Goal: Information Seeking & Learning: Learn about a topic

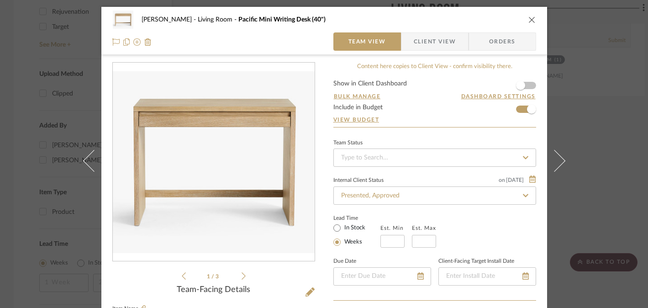
click at [608, 192] on div "[PERSON_NAME] Living Room Pacific Mini Writing Desk (40") Team View Client View…" at bounding box center [324, 154] width 648 height 308
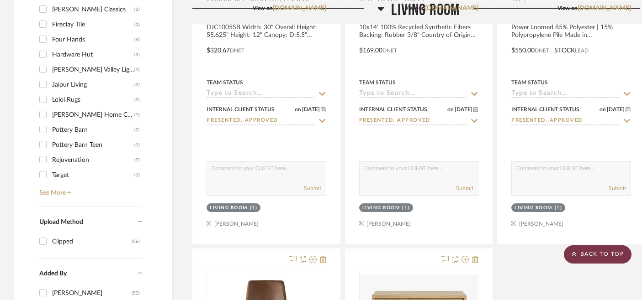
click at [588, 249] on scroll-to-top-button "BACK TO TOP" at bounding box center [597, 255] width 68 height 18
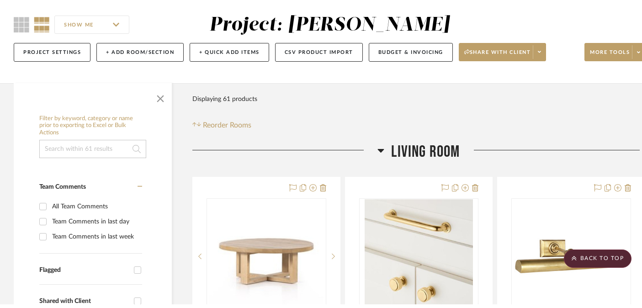
scroll to position [0, 0]
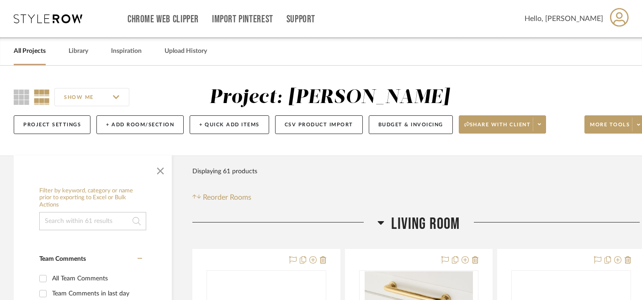
click at [42, 48] on link "All Projects" at bounding box center [30, 51] width 32 height 12
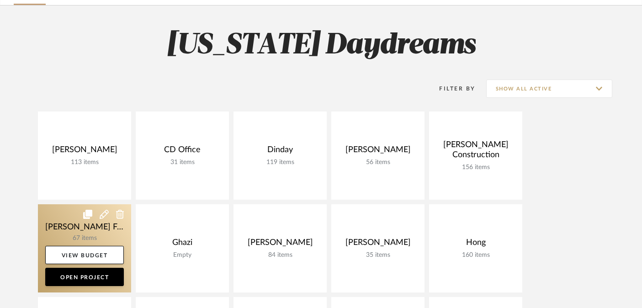
scroll to position [127, 0]
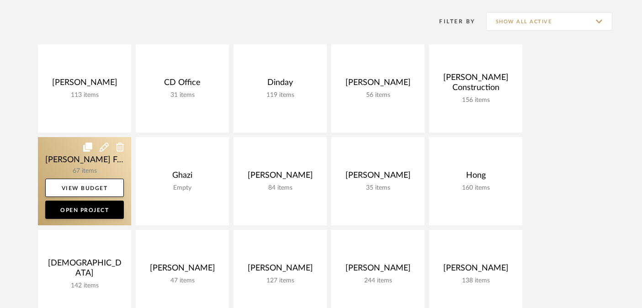
click at [72, 157] on link at bounding box center [84, 181] width 93 height 88
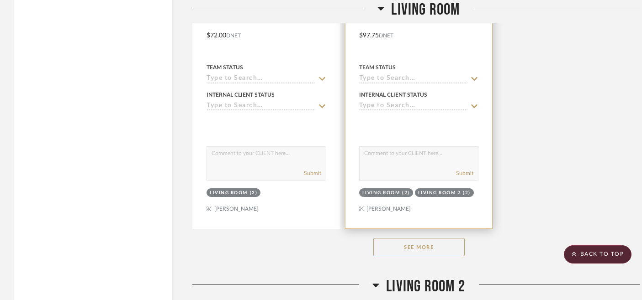
scroll to position [2156, 0]
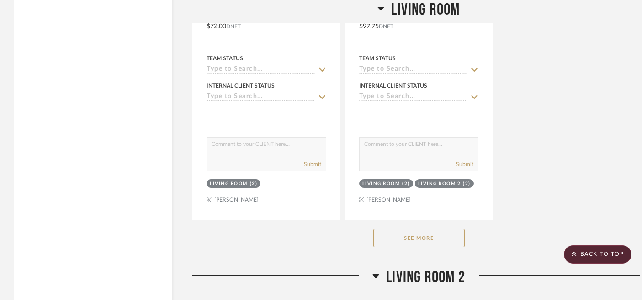
click at [421, 229] on button "See More" at bounding box center [418, 238] width 91 height 18
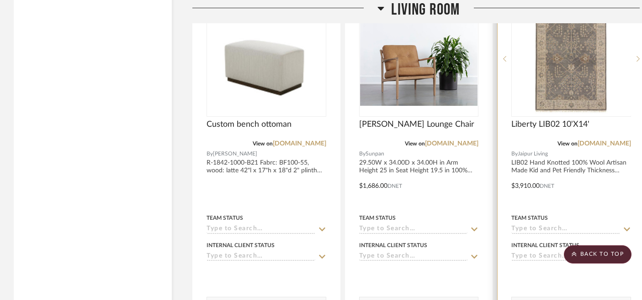
scroll to position [2806, 0]
click at [567, 66] on img "0" at bounding box center [571, 59] width 114 height 114
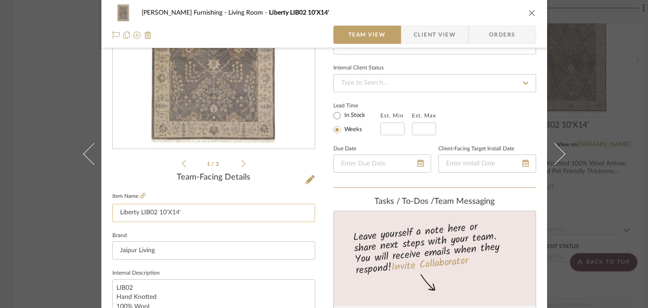
scroll to position [200, 0]
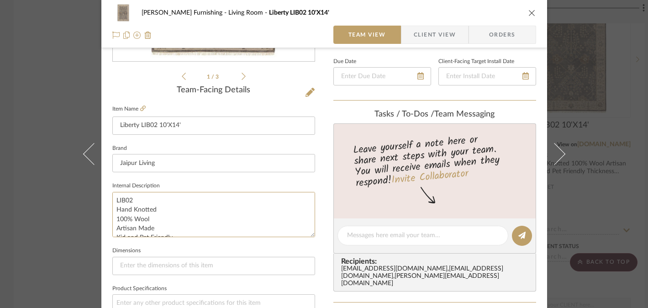
drag, startPoint x: 147, startPoint y: 219, endPoint x: 102, endPoint y: 219, distance: 45.2
click at [102, 219] on div "[PERSON_NAME] Furnishing Living Room Liberty LIB02 10'X14' Team View Client Vie…" at bounding box center [324, 228] width 446 height 843
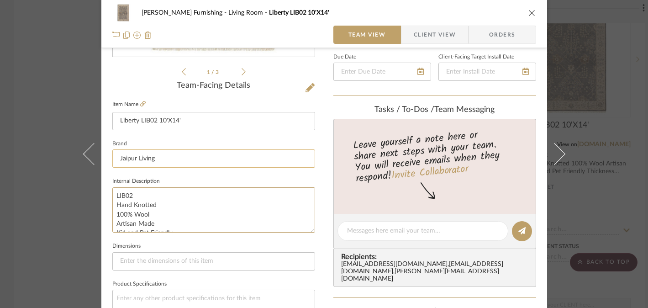
scroll to position [197, 0]
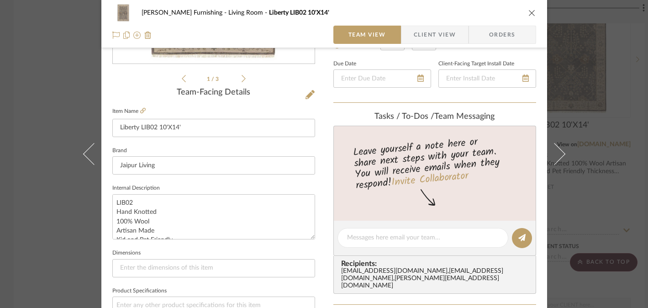
click at [583, 181] on div "[PERSON_NAME] Furnishing Living Room Liberty LIB02 10'X14' Team View Client Vie…" at bounding box center [324, 154] width 648 height 308
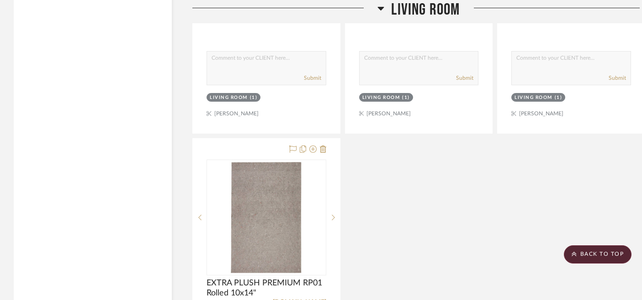
scroll to position [3150, 0]
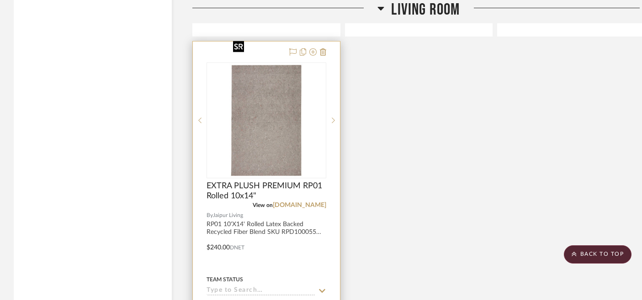
click at [267, 106] on img "0" at bounding box center [266, 120] width 74 height 114
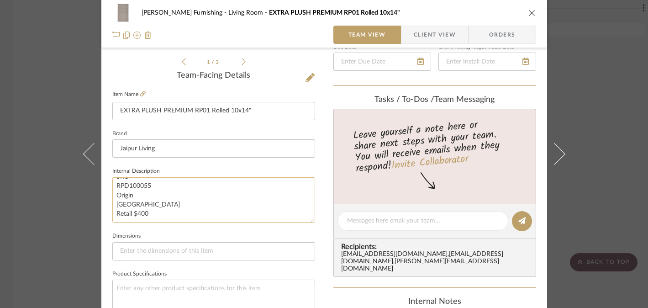
scroll to position [218, 0]
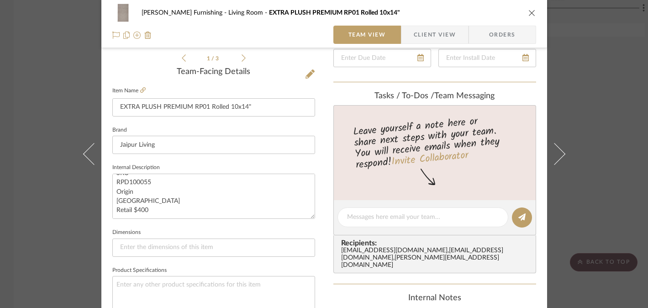
click at [142, 91] on fieldset "Item Name EXTRA PLUSH PREMIUM RP01 Rolled 10x14"" at bounding box center [213, 100] width 203 height 32
click at [140, 87] on icon at bounding box center [142, 89] width 5 height 5
click at [579, 139] on div "[PERSON_NAME] Furnishing Living Room EXTRA PLUSH PREMIUM RP01 Rolled 10x14" Tea…" at bounding box center [324, 154] width 648 height 308
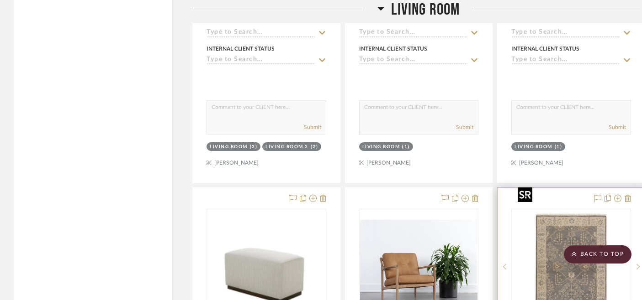
scroll to position [2782, 0]
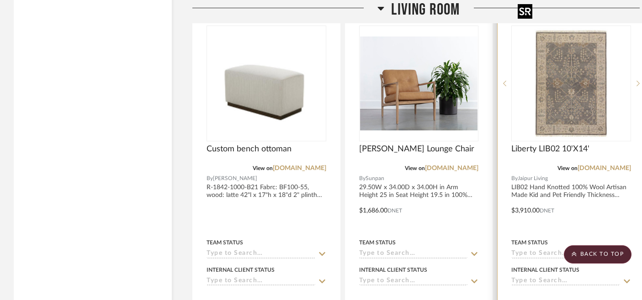
click at [560, 80] on img "0" at bounding box center [571, 83] width 114 height 114
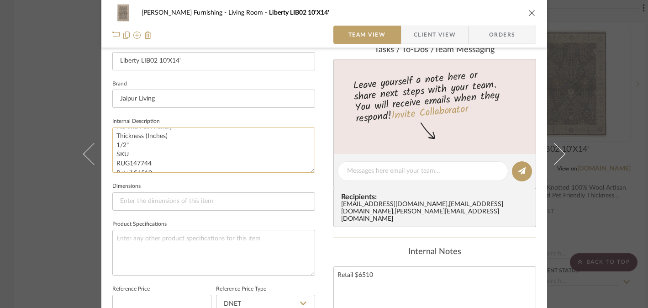
scroll to position [55, 0]
click at [51, 200] on div "[PERSON_NAME] Furnishing Living Room Liberty LIB02 10'X14' Team View Client Vie…" at bounding box center [324, 154] width 648 height 308
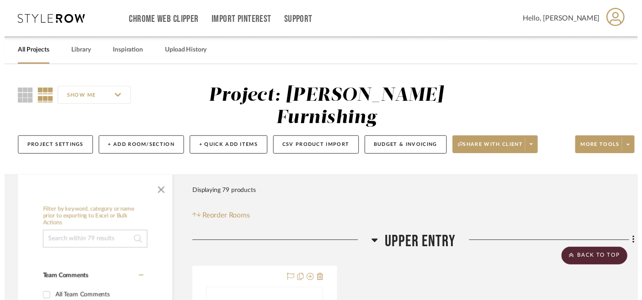
scroll to position [2782, 0]
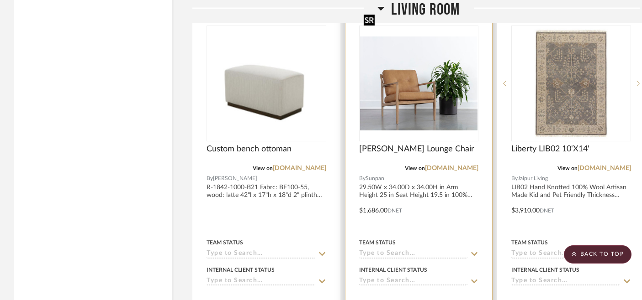
click at [0, 0] on img at bounding box center [0, 0] width 0 height 0
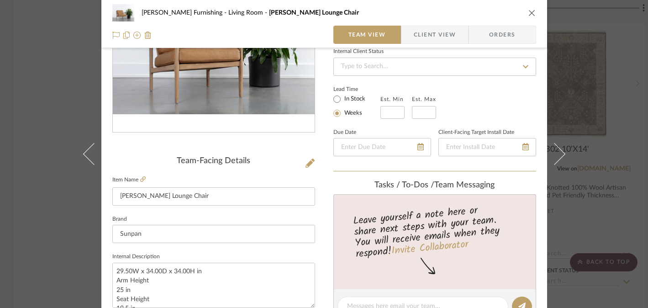
scroll to position [175, 0]
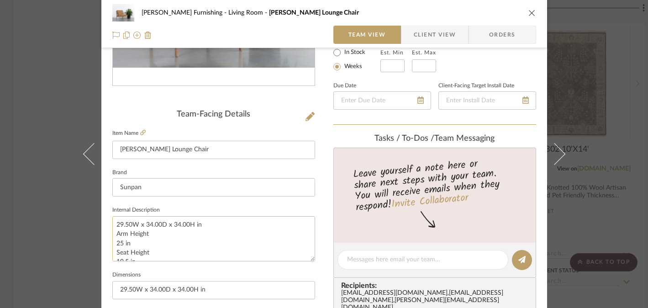
click at [169, 224] on textarea "29.50W x 34.00D x 34.00H in Arm Height 25 in Seat Height 19.5 in 100% Bovine Le…" at bounding box center [213, 238] width 203 height 45
drag, startPoint x: 135, startPoint y: 240, endPoint x: 114, endPoint y: 232, distance: 22.7
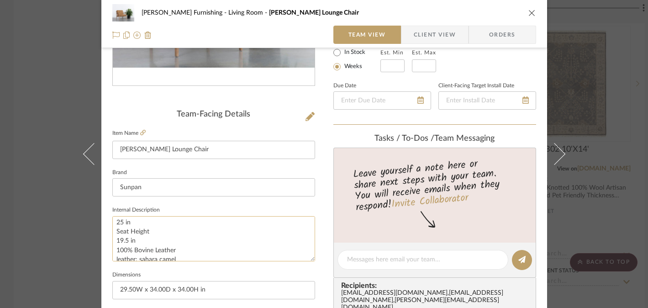
click at [114, 232] on textarea "29.50W x 34.00D x 34.00H in Arm Height 25 in Seat Height 19.5 in 100% Bovine Le…" at bounding box center [213, 238] width 203 height 45
click at [148, 222] on textarea "29.50W x 34.00D x 34.00H in Arm Height 25 in Seat Height 19.5 in 100% Bovine Le…" at bounding box center [213, 238] width 203 height 45
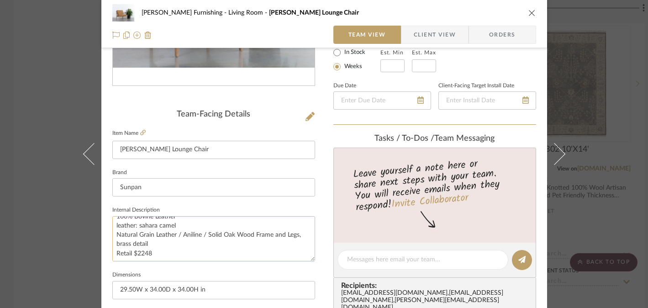
scroll to position [55, 0]
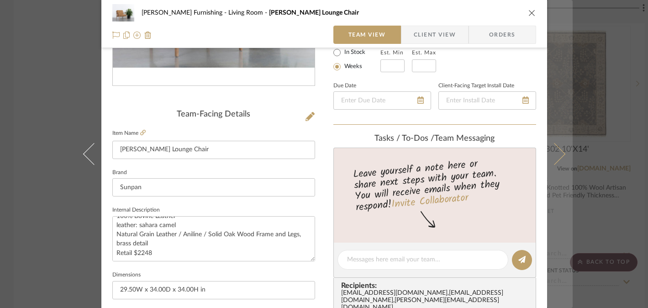
click at [566, 114] on button at bounding box center [560, 154] width 26 height 308
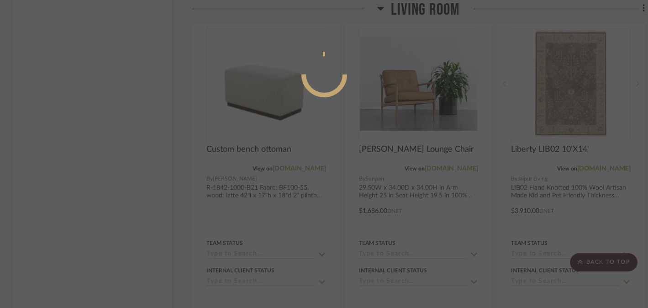
click at [601, 168] on div at bounding box center [324, 154] width 648 height 308
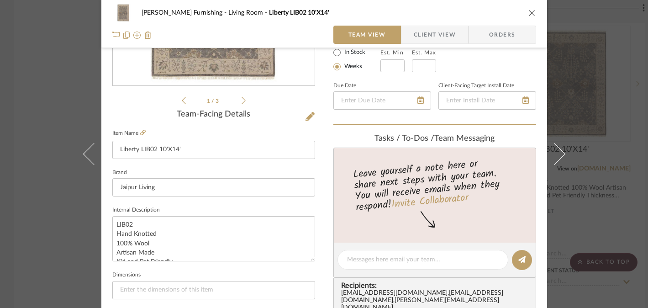
scroll to position [278, 0]
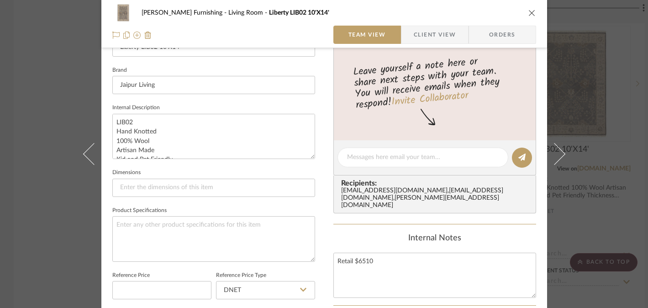
click at [598, 170] on div "[PERSON_NAME] Furnishing Living Room Liberty LIB02 10'X14' Team View Client Vie…" at bounding box center [324, 154] width 648 height 308
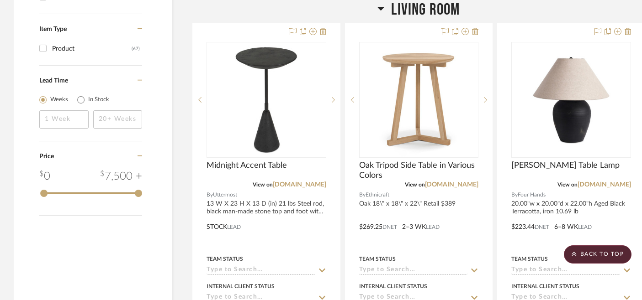
scroll to position [1104, 0]
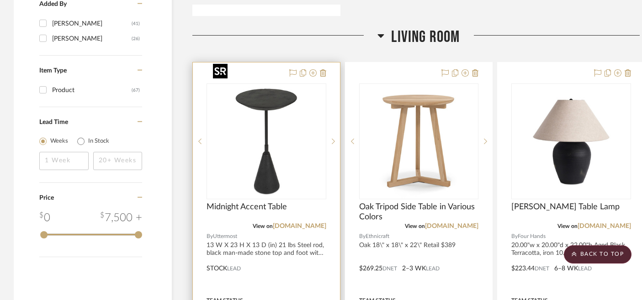
click at [272, 133] on img "0" at bounding box center [266, 141] width 114 height 114
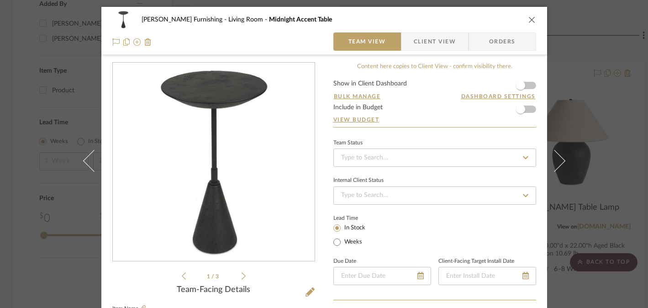
scroll to position [169, 0]
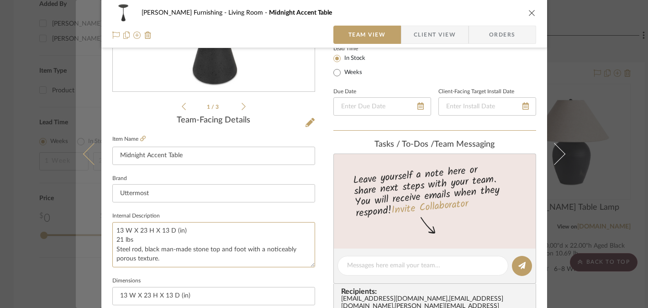
drag, startPoint x: 173, startPoint y: 230, endPoint x: 94, endPoint y: 229, distance: 79.5
click at [94, 229] on mat-dialog-content "[PERSON_NAME] Furnishing Living Room Midnight Accent Table Team View Client Vie…" at bounding box center [324, 258] width 497 height 843
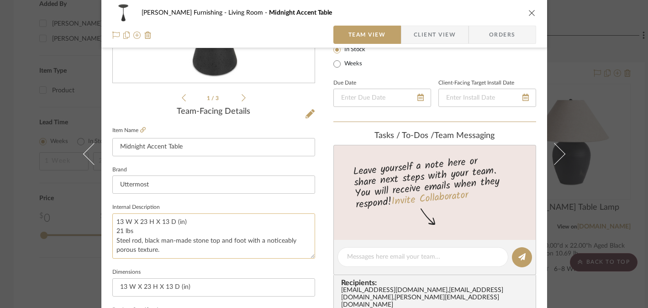
scroll to position [181, 0]
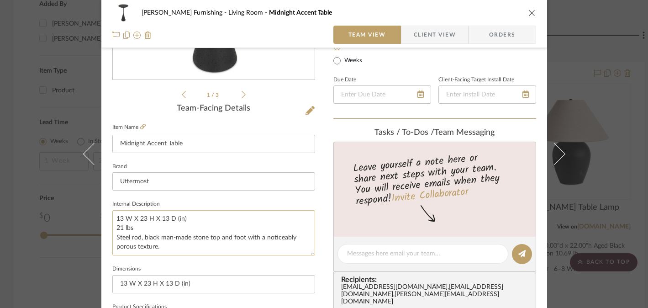
drag, startPoint x: 113, startPoint y: 237, endPoint x: 163, endPoint y: 247, distance: 51.6
click at [163, 247] on textarea "13 W X 23 H X 13 D (in) 21 lbs Steel rod, black man-made stone top and foot wit…" at bounding box center [213, 232] width 203 height 45
click at [242, 94] on icon at bounding box center [244, 94] width 4 height 8
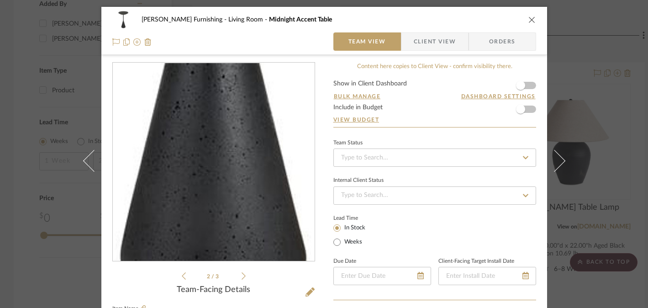
scroll to position [35, 0]
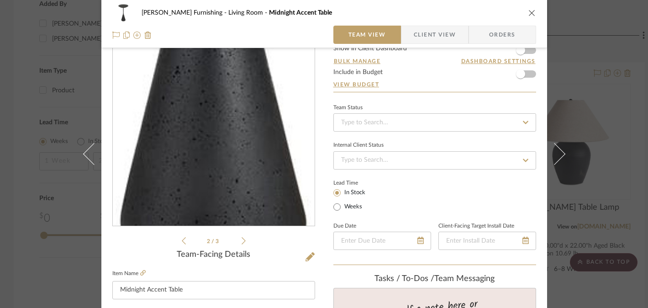
click at [242, 241] on icon at bounding box center [244, 241] width 4 height 8
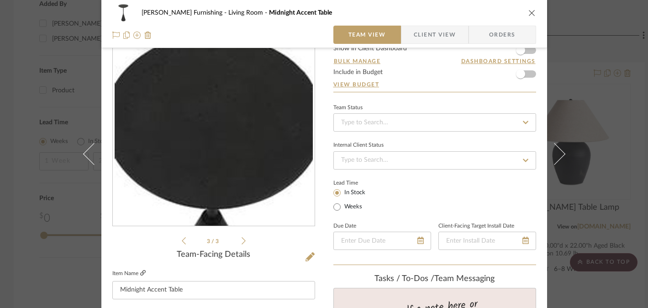
click at [140, 273] on icon at bounding box center [142, 272] width 5 height 5
click at [616, 163] on div "[PERSON_NAME] Furnishing Living Room Midnight Accent Table Team View Client Vie…" at bounding box center [324, 154] width 648 height 308
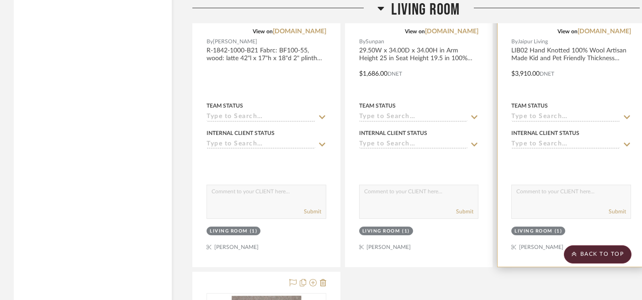
scroll to position [2698, 0]
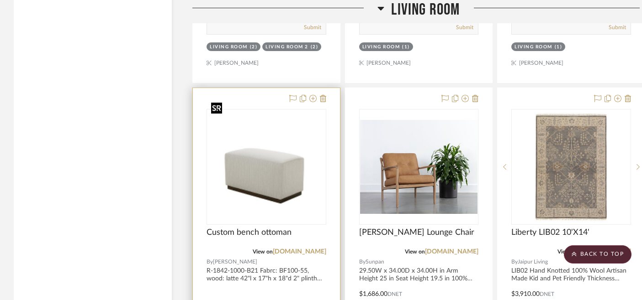
click at [261, 152] on img "0" at bounding box center [266, 167] width 118 height 85
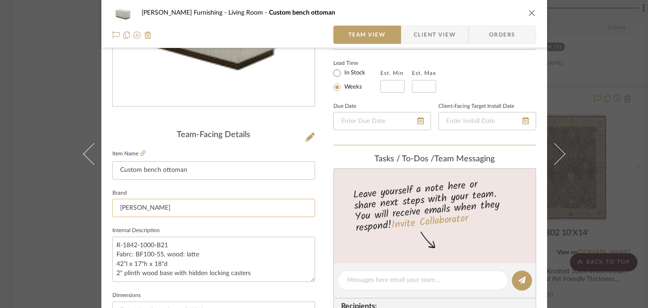
scroll to position [202, 0]
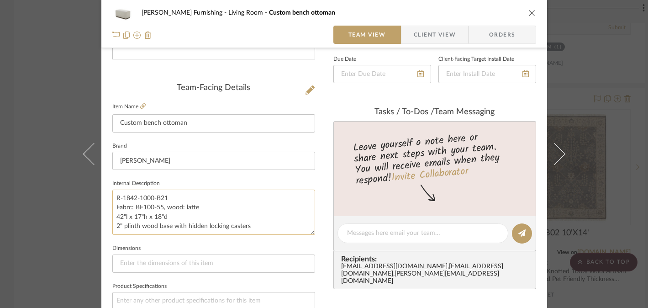
click at [149, 217] on textarea "R-1842-1000-B21 Fabrc: BF100-55, wood: latte 42"l x 17"h x 18"d 2" plinth wood …" at bounding box center [213, 212] width 203 height 45
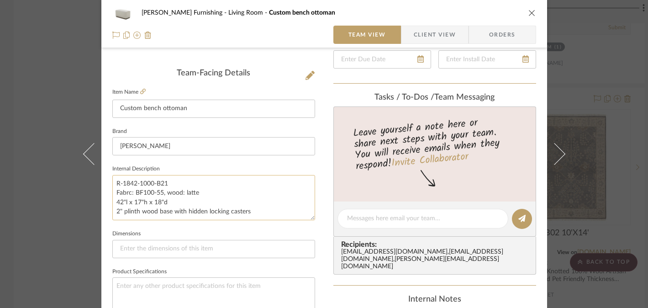
scroll to position [216, 0]
click at [193, 213] on textarea "R-1842-1000-B21 Fabrc: BF100-55, wood: latte 42"l x 17"h x 18"d 2" plinth wood …" at bounding box center [213, 198] width 203 height 45
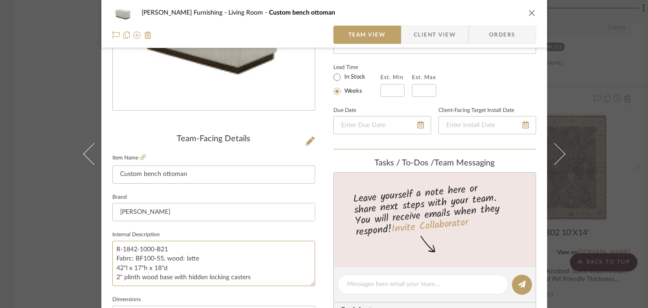
scroll to position [159, 0]
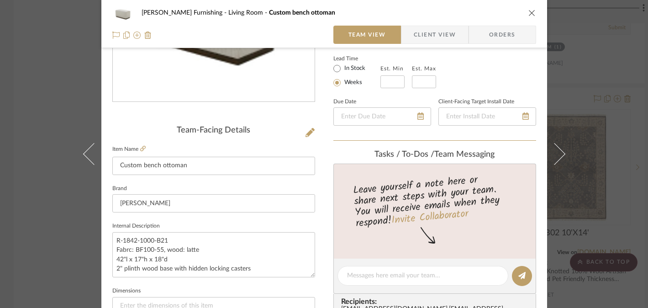
click at [23, 230] on div "[PERSON_NAME] Furnishing Living Room Custom bench ottoman Team View Client View…" at bounding box center [324, 154] width 648 height 308
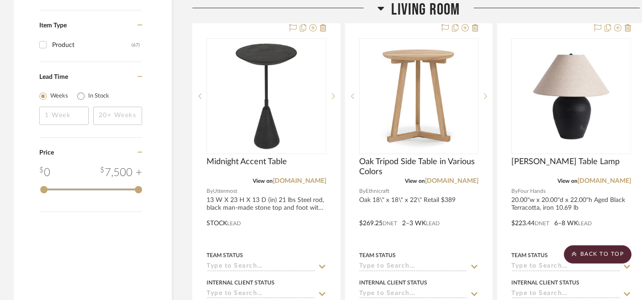
scroll to position [1011, 0]
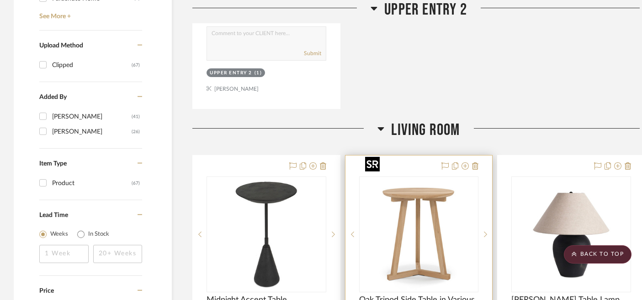
click at [441, 178] on img "0" at bounding box center [418, 235] width 114 height 114
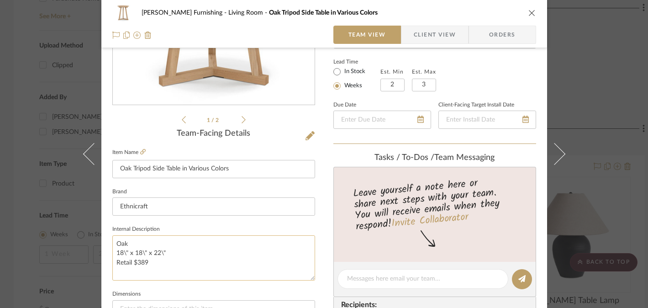
scroll to position [161, 0]
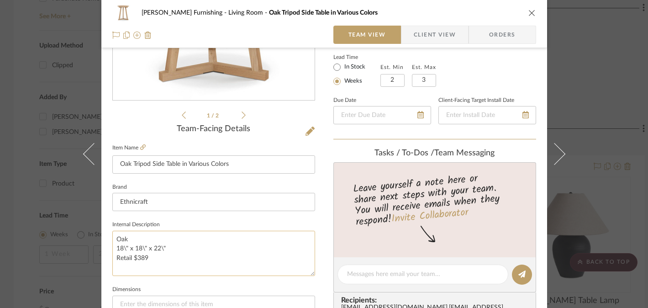
click at [155, 245] on textarea "Oak 18\" x 18\" x 22\" Retail $389" at bounding box center [213, 253] width 203 height 45
click at [618, 172] on div "[PERSON_NAME] Furnishing Living Room Oak Tripod Side Table in Various Colors Te…" at bounding box center [324, 154] width 648 height 308
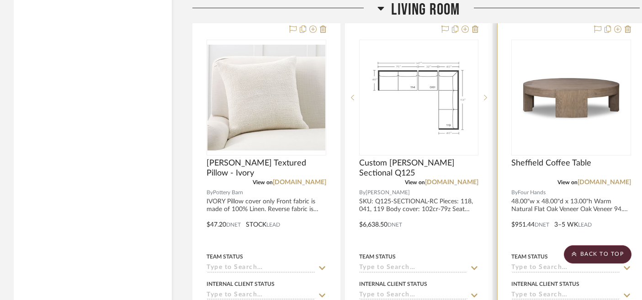
scroll to position [2341, 0]
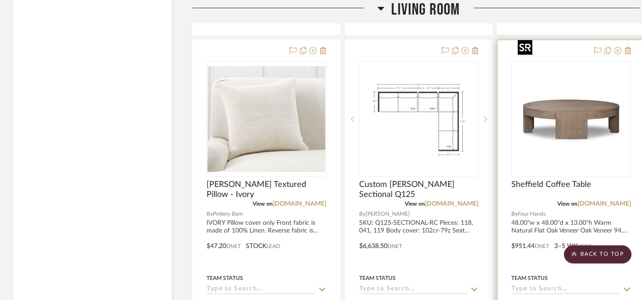
click at [565, 109] on img "0" at bounding box center [571, 119] width 114 height 114
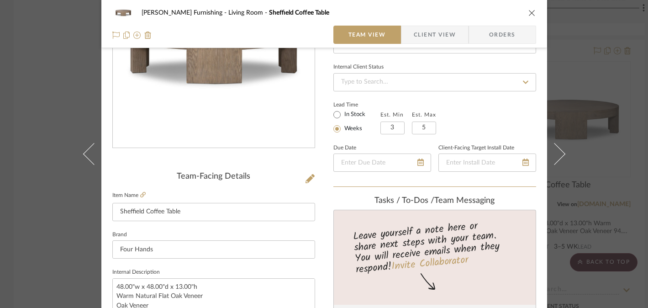
scroll to position [128, 0]
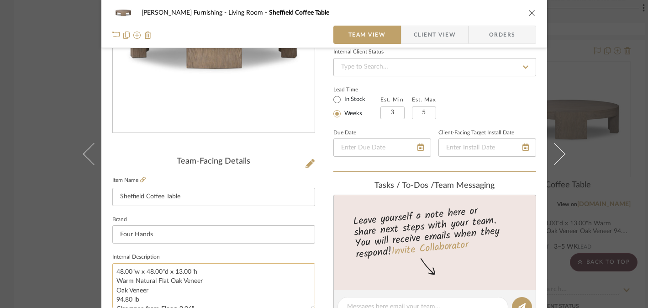
click at [167, 266] on textarea "48.00"w x 48.00"d x 13.00"h Warm Natural Flat Oak Veneer Oak Veneer 94.80 lb Cl…" at bounding box center [213, 285] width 203 height 45
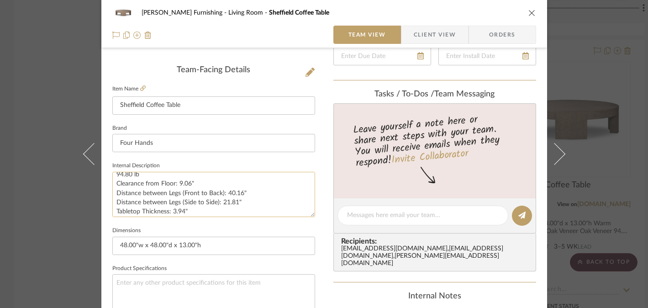
scroll to position [37, 0]
click at [606, 173] on div "[PERSON_NAME] Furnishing Living Room Sheffield Coffee Table Team View Client Vi…" at bounding box center [324, 154] width 648 height 308
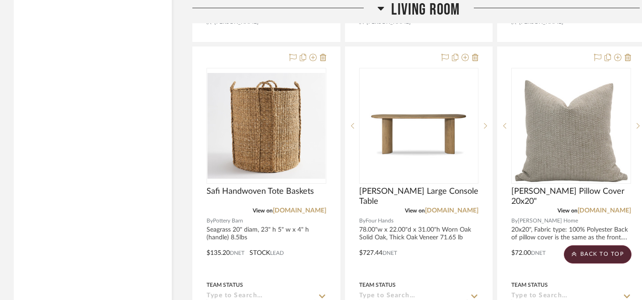
scroll to position [1550, 0]
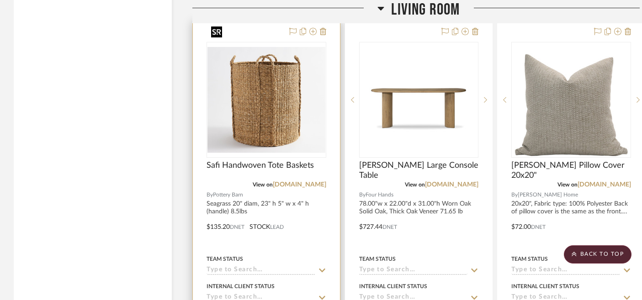
click at [242, 103] on img "0" at bounding box center [266, 100] width 118 height 106
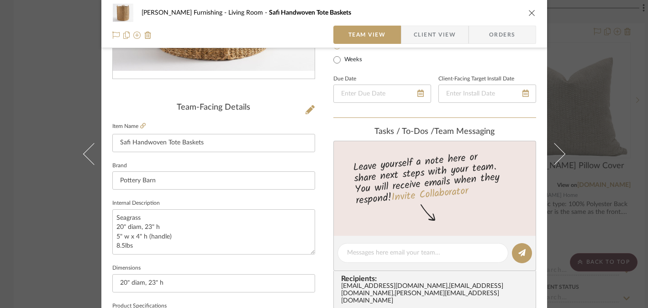
scroll to position [187, 0]
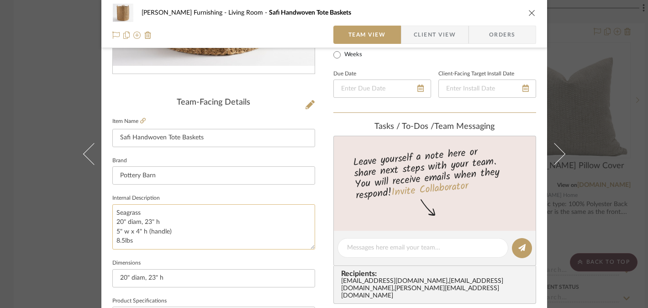
drag, startPoint x: 153, startPoint y: 221, endPoint x: 113, endPoint y: 221, distance: 40.6
click at [113, 221] on textarea "Seagrass 20" diam, 23" h 5" w x 4" h (handle) 8.5lbs" at bounding box center [213, 226] width 203 height 45
click at [605, 201] on div "[PERSON_NAME] Furnishing Living Room Safi Handwoven Tote Baskets Team View Clie…" at bounding box center [324, 154] width 648 height 308
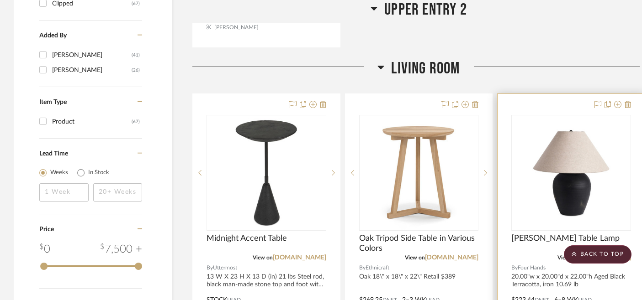
scroll to position [1059, 0]
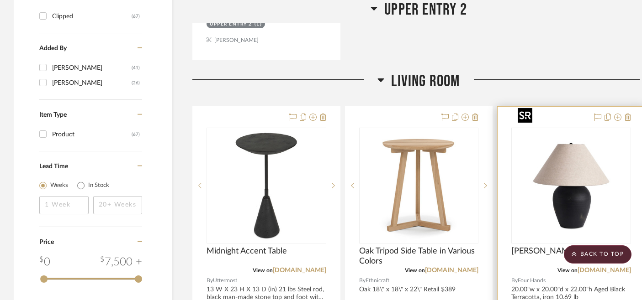
click at [579, 179] on img "0" at bounding box center [571, 186] width 114 height 114
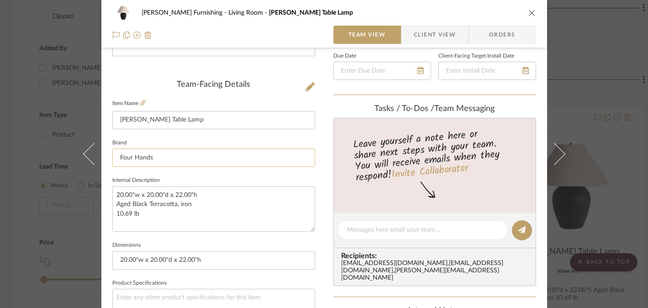
scroll to position [204, 0]
click at [168, 196] on textarea "20.00"w x 20.00"d x 22.00"h Aged Black Terracotta, iron 10.69 lb" at bounding box center [213, 210] width 203 height 45
click at [168, 205] on textarea "20.00"w x 20.00"d x 22.00"h Aged Black Terracotta, iron 10.69 lb" at bounding box center [213, 210] width 203 height 45
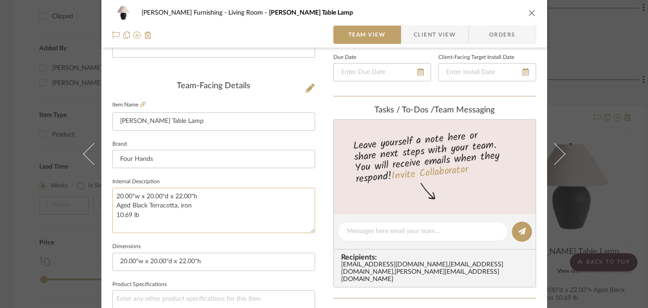
click at [168, 205] on textarea "20.00"w x 20.00"d x 22.00"h Aged Black Terracotta, iron 10.69 lb" at bounding box center [213, 210] width 203 height 45
click at [608, 203] on div "[PERSON_NAME] Furnishing Living Room [PERSON_NAME] Table Lamp Team View Client …" at bounding box center [324, 154] width 648 height 308
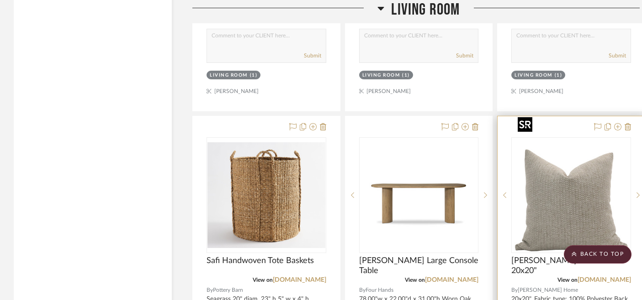
scroll to position [1500, 0]
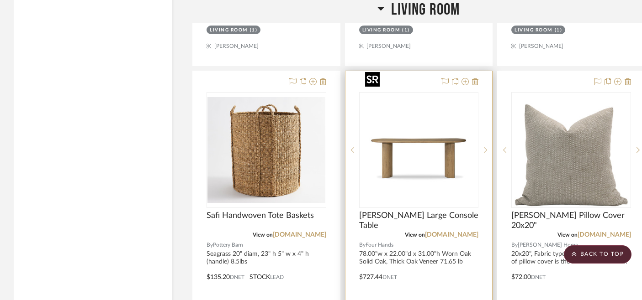
click at [421, 152] on img "0" at bounding box center [418, 150] width 114 height 114
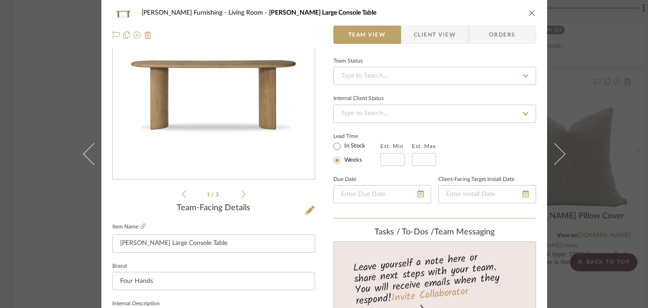
scroll to position [168, 0]
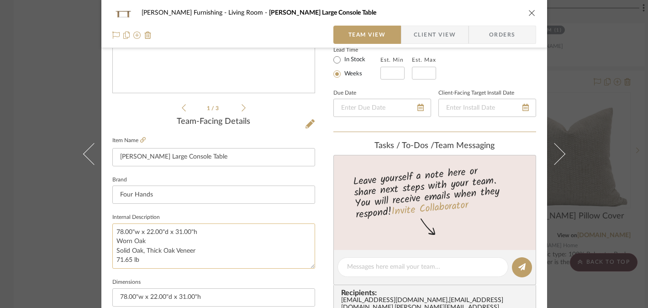
click at [176, 233] on textarea "78.00"w x 22.00"d x 31.00"h Worn Oak Solid Oak, Thick Oak Veneer 71.65 lb" at bounding box center [213, 245] width 203 height 45
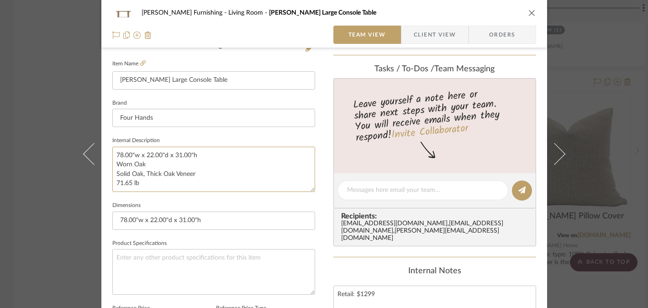
scroll to position [258, 0]
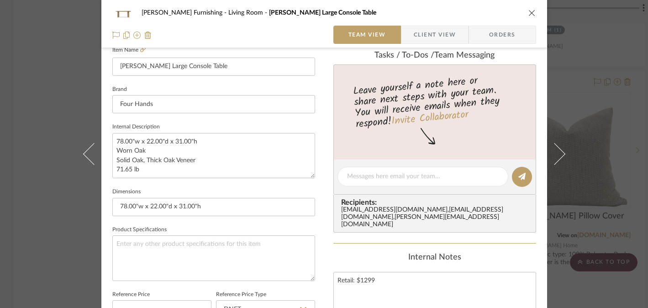
click at [26, 223] on div "[PERSON_NAME] Furnishing Living Room [PERSON_NAME] Large Console Table Team Vie…" at bounding box center [324, 154] width 648 height 308
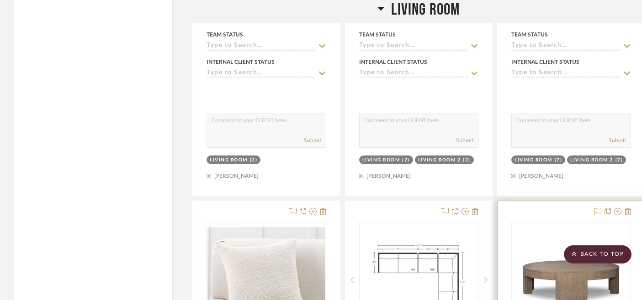
scroll to position [2319, 0]
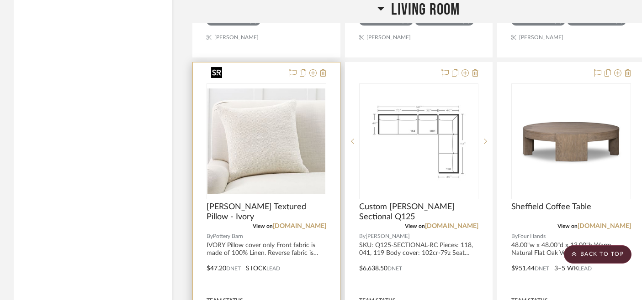
click at [258, 126] on img "0" at bounding box center [266, 141] width 118 height 105
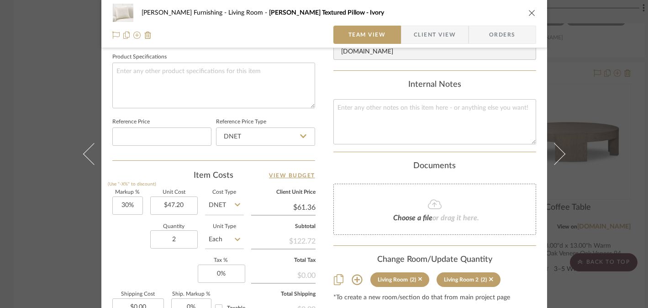
scroll to position [446, 0]
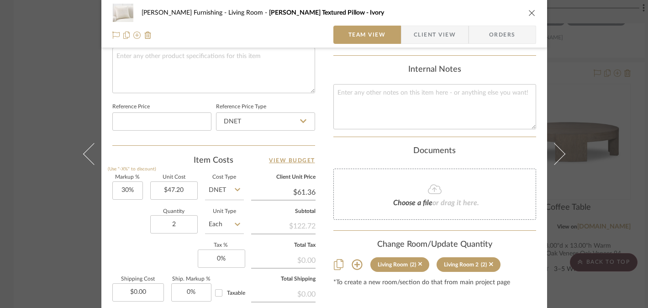
drag, startPoint x: 67, startPoint y: 230, endPoint x: 75, endPoint y: 228, distance: 7.9
click at [67, 230] on div "[PERSON_NAME] Furnishing Living Room [PERSON_NAME] Textured Pillow - Ivory Team…" at bounding box center [324, 154] width 648 height 308
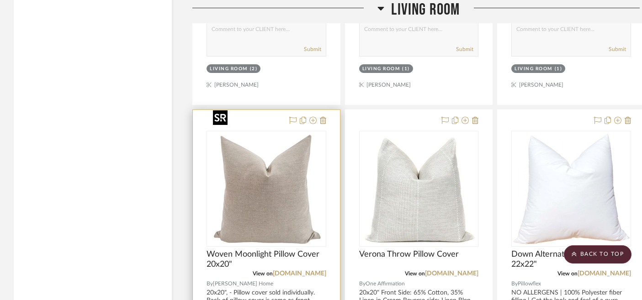
scroll to position [1873, 0]
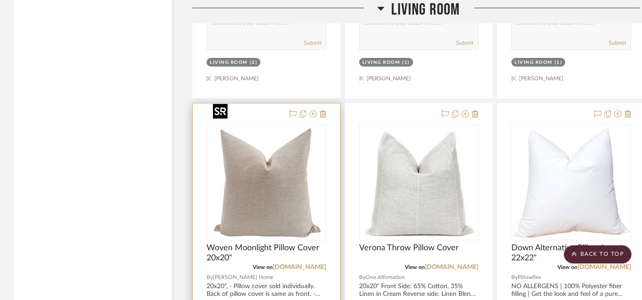
click at [287, 170] on img "0" at bounding box center [266, 183] width 114 height 114
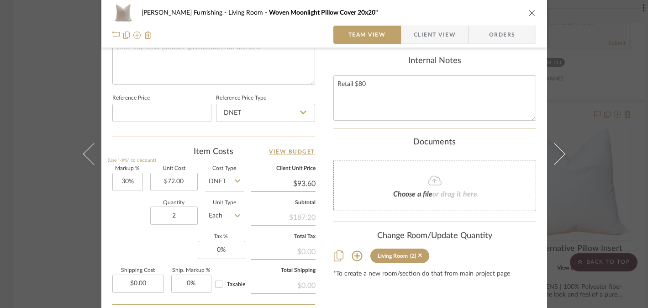
scroll to position [539, 0]
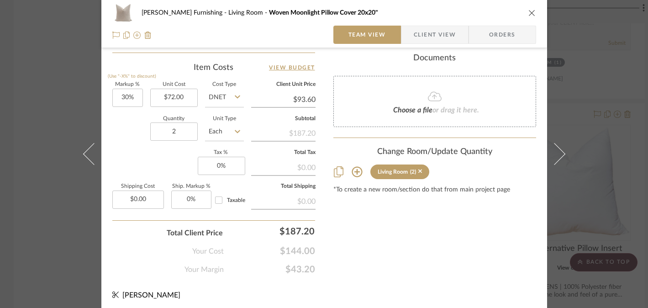
click at [60, 221] on div "[PERSON_NAME] Furnishing Living Room Woven Moonlight Pillow Cover 20x20" Team V…" at bounding box center [324, 154] width 648 height 308
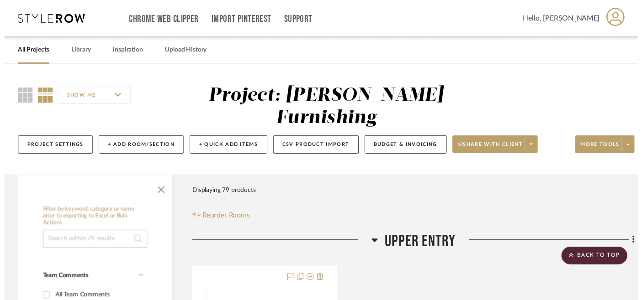
scroll to position [1873, 0]
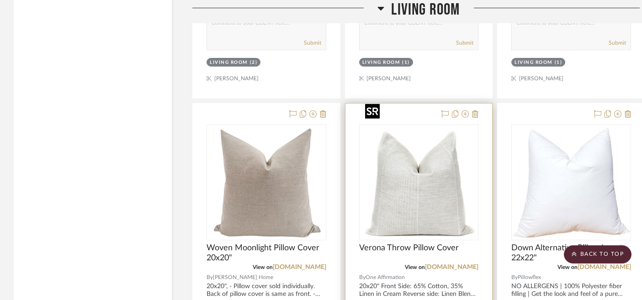
click at [399, 181] on img "0" at bounding box center [418, 183] width 114 height 114
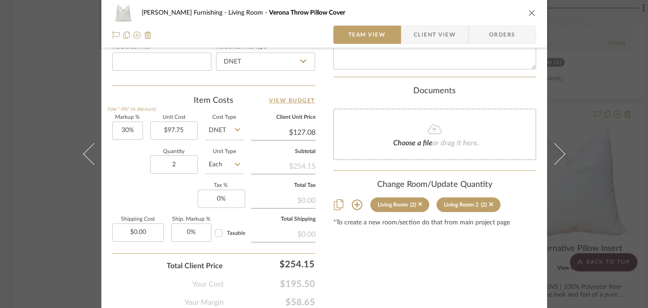
scroll to position [517, 0]
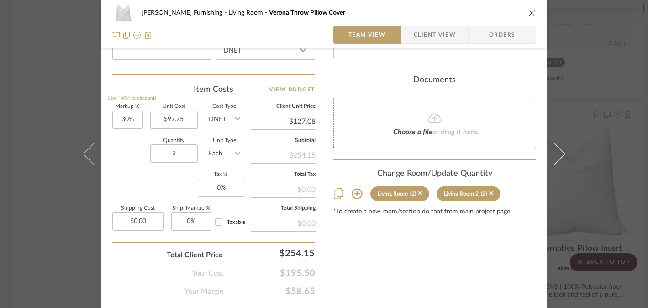
click at [31, 220] on div "[PERSON_NAME] Furnishing Living Room [GEOGRAPHIC_DATA] Throw Pillow Cover Team …" at bounding box center [324, 154] width 648 height 308
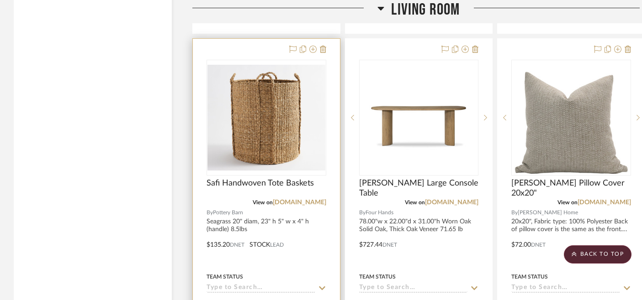
scroll to position [1437, 0]
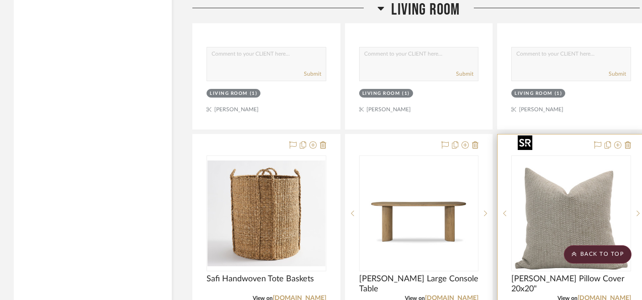
click at [544, 198] on img "0" at bounding box center [571, 214] width 114 height 114
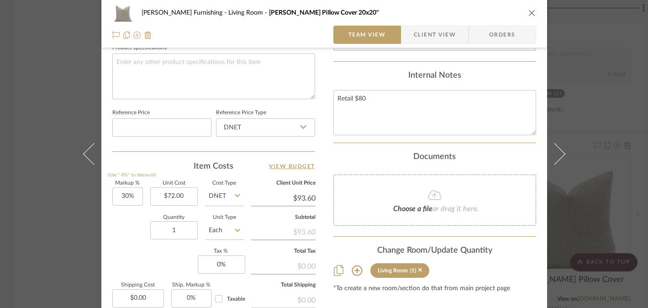
scroll to position [467, 0]
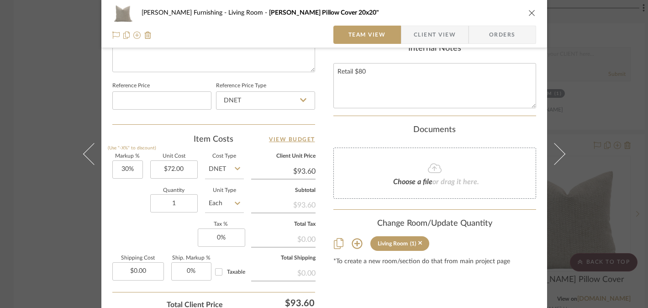
drag, startPoint x: 50, startPoint y: 202, endPoint x: 45, endPoint y: 208, distance: 7.1
click at [50, 202] on div "[PERSON_NAME] Furnishing Living Room [PERSON_NAME] Pillow Cover 20x20" Team Vie…" at bounding box center [324, 154] width 648 height 308
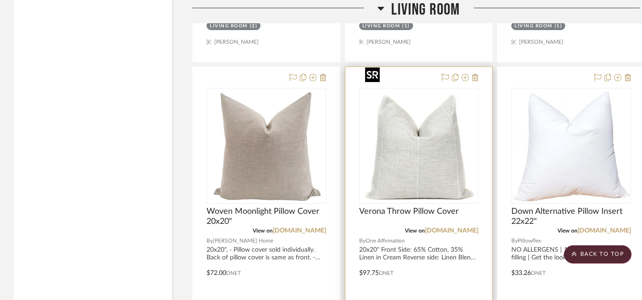
scroll to position [1920, 0]
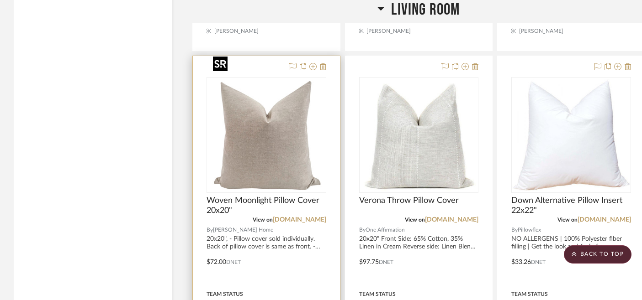
click at [269, 123] on img "0" at bounding box center [266, 135] width 114 height 114
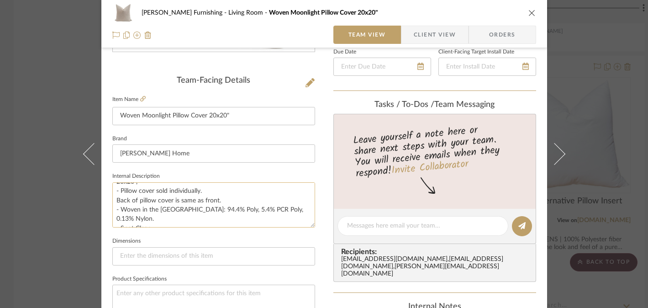
scroll to position [0, 0]
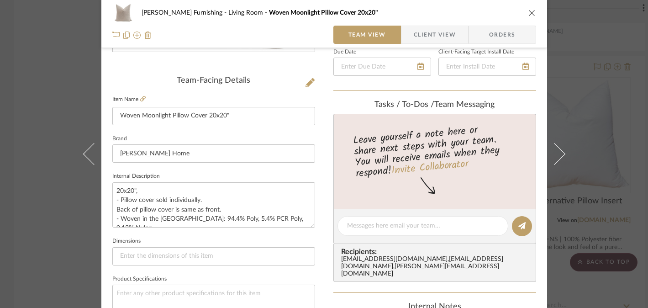
click at [618, 138] on div "[PERSON_NAME] Furnishing Living Room Woven Moonlight Pillow Cover 20x20" Team V…" at bounding box center [324, 154] width 648 height 308
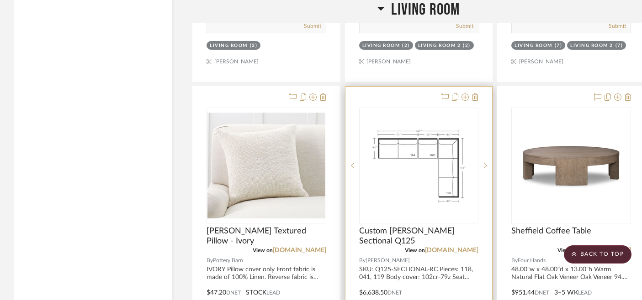
scroll to position [2305, 0]
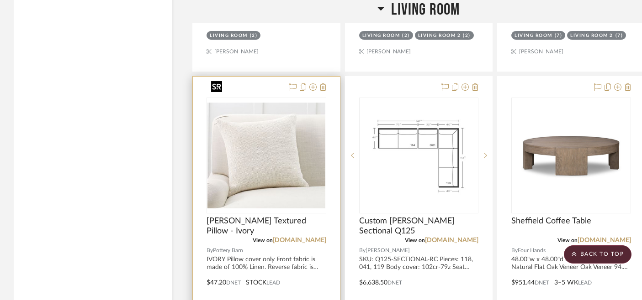
click at [276, 123] on img "0" at bounding box center [266, 155] width 118 height 105
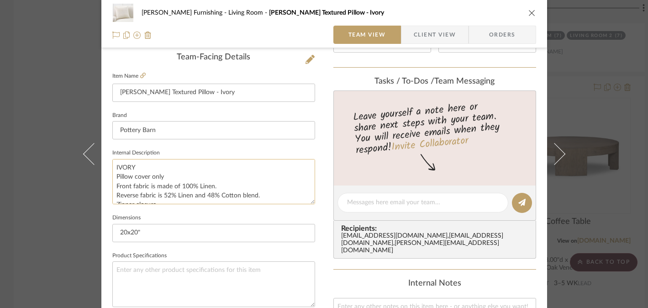
scroll to position [18, 0]
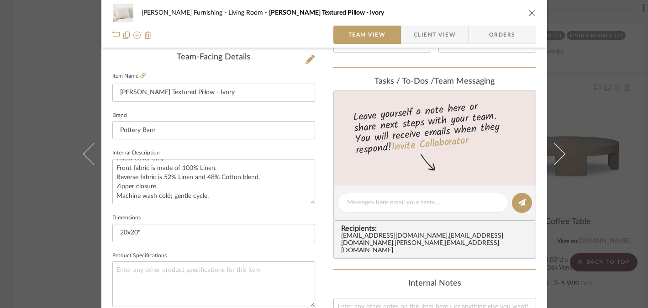
click at [610, 191] on div "[PERSON_NAME] Furnishing Living Room [PERSON_NAME] Textured Pillow - Ivory Team…" at bounding box center [324, 154] width 648 height 308
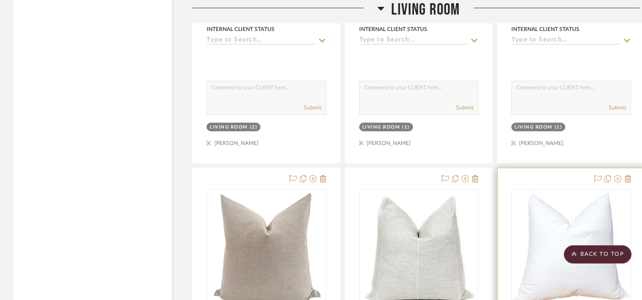
scroll to position [1919, 0]
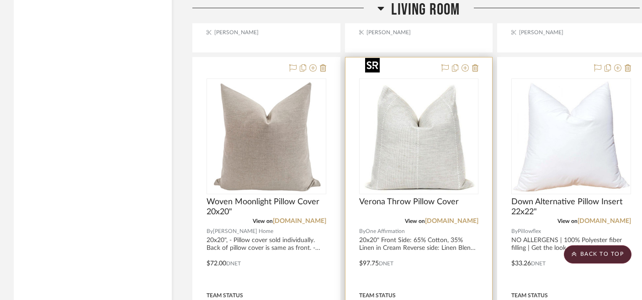
click at [415, 133] on img "0" at bounding box center [418, 136] width 114 height 114
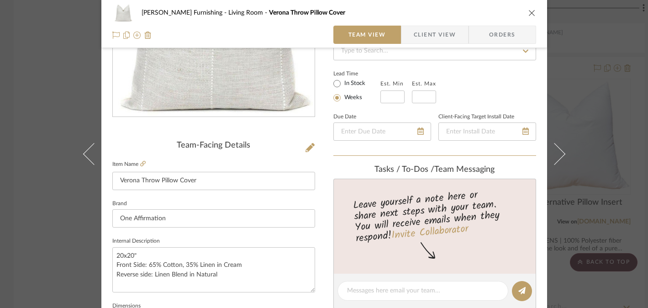
scroll to position [215, 0]
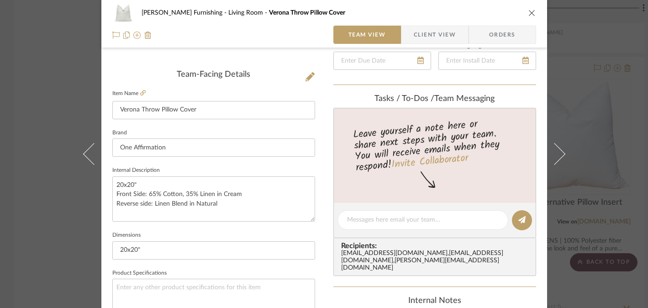
click at [614, 156] on div "[PERSON_NAME] Furnishing Living Room [GEOGRAPHIC_DATA] Throw Pillow Cover Team …" at bounding box center [324, 154] width 648 height 308
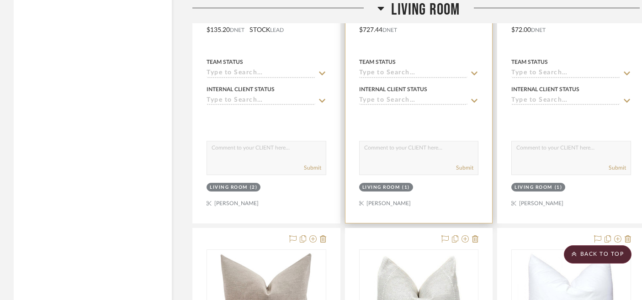
scroll to position [1546, 0]
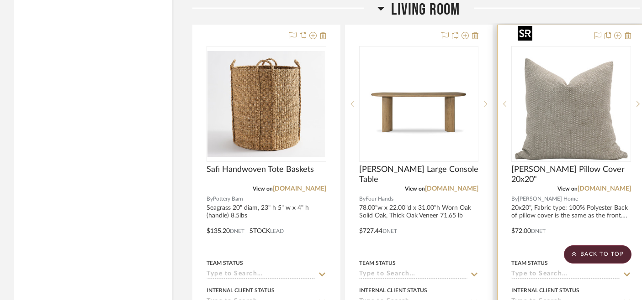
click at [617, 104] on img "0" at bounding box center [571, 104] width 114 height 114
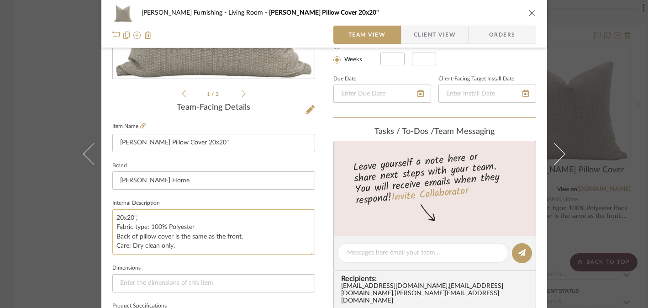
scroll to position [183, 0]
click at [623, 146] on div "[PERSON_NAME] Furnishing Living Room [PERSON_NAME] Pillow Cover 20x20" Team Vie…" at bounding box center [324, 154] width 648 height 308
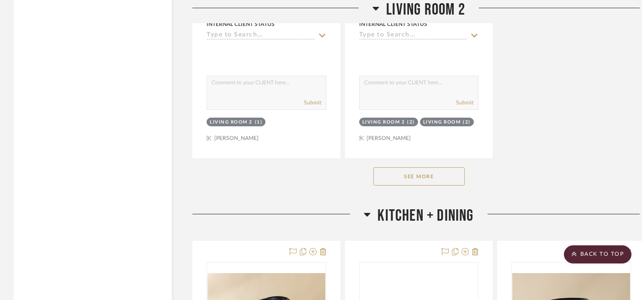
scroll to position [4798, 0]
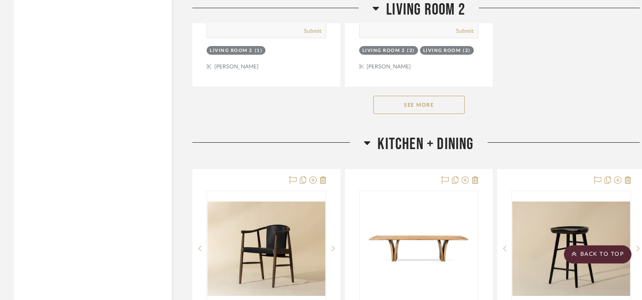
click at [415, 96] on button "See More" at bounding box center [418, 105] width 91 height 18
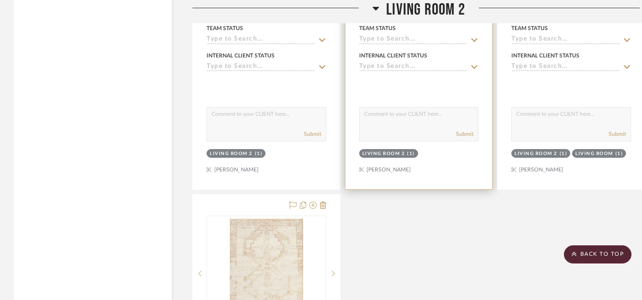
scroll to position [5592, 0]
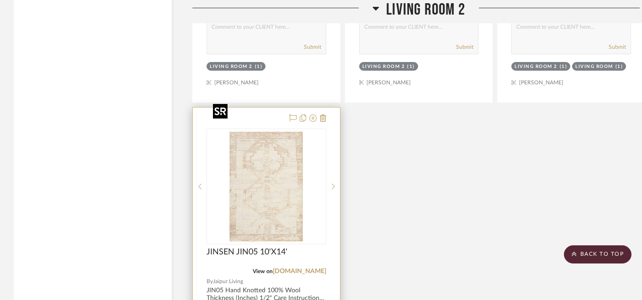
click at [0, 0] on img at bounding box center [0, 0] width 0 height 0
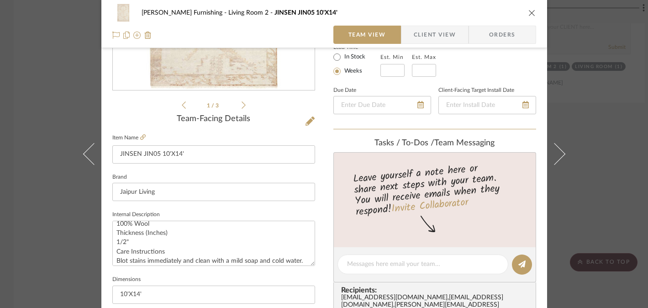
scroll to position [27, 0]
drag, startPoint x: 593, startPoint y: 115, endPoint x: 587, endPoint y: 122, distance: 10.1
click at [593, 115] on div "[PERSON_NAME] Furnishing Living Room 2 JINSEN JIN05 10'X14' Team View Client Vi…" at bounding box center [324, 154] width 648 height 308
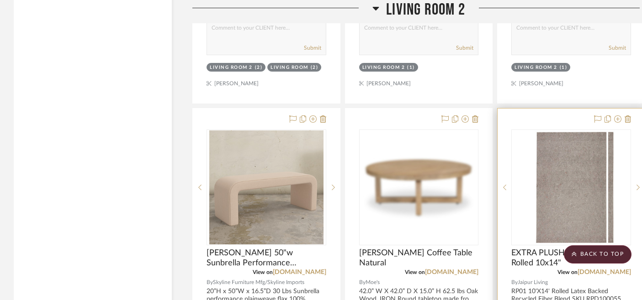
scroll to position [5223, 0]
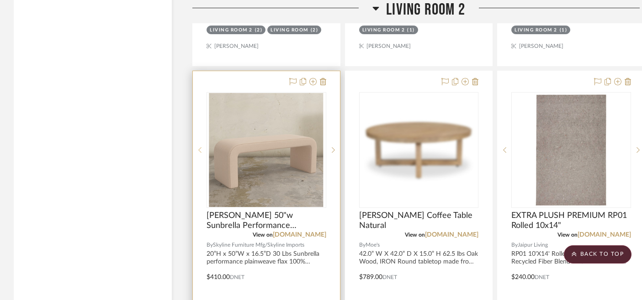
click at [202, 147] on sr-prev-btn at bounding box center [200, 150] width 14 height 6
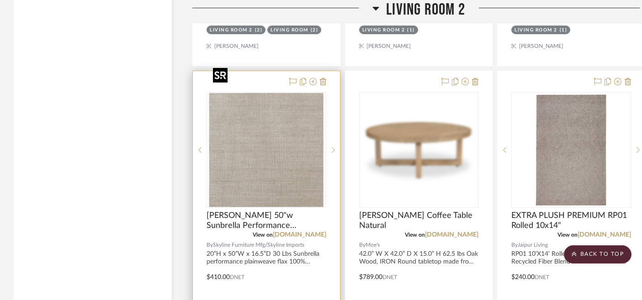
click at [273, 126] on img "1" at bounding box center [266, 150] width 114 height 114
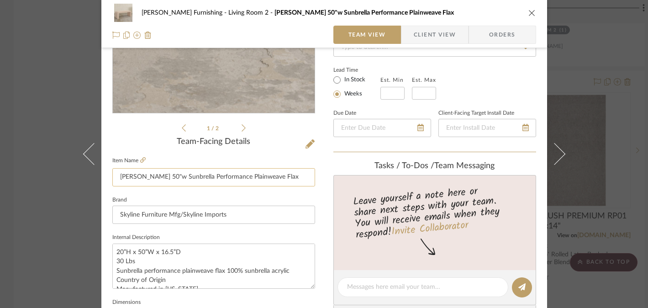
scroll to position [180, 0]
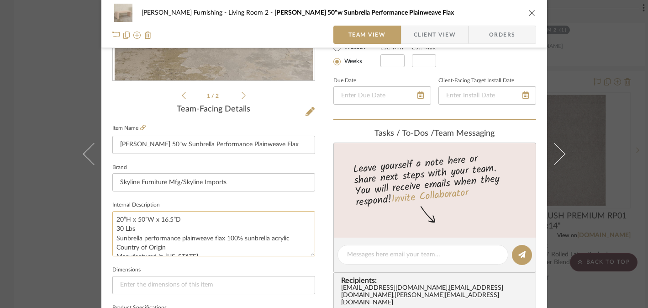
drag, startPoint x: 174, startPoint y: 218, endPoint x: 111, endPoint y: 219, distance: 63.0
click at [112, 219] on textarea "20”H x 50”W x 16.5”D 30 Lbs Sunbrella performance plainweave flax 100% sunbrell…" at bounding box center [213, 233] width 203 height 45
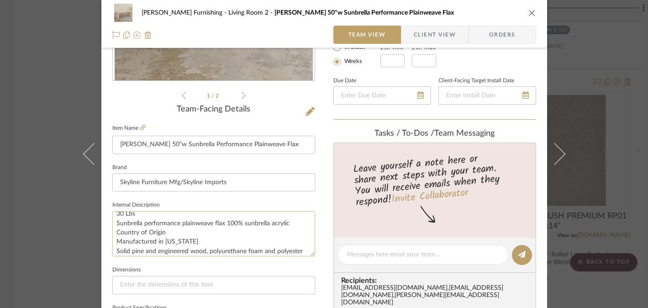
scroll to position [14, 0]
drag, startPoint x: 223, startPoint y: 225, endPoint x: 285, endPoint y: 224, distance: 62.1
click at [285, 224] on textarea "20”H x 50”W x 16.5”D 30 Lbs Sunbrella performance plainweave flax 100% sunbrell…" at bounding box center [213, 233] width 203 height 45
click at [212, 224] on textarea "20”H x 50”W x 16.5”D 30 Lbs Sunbrella performance plainweave flax 100% sunbrell…" at bounding box center [213, 233] width 203 height 45
drag, startPoint x: 221, startPoint y: 223, endPoint x: 107, endPoint y: 223, distance: 113.2
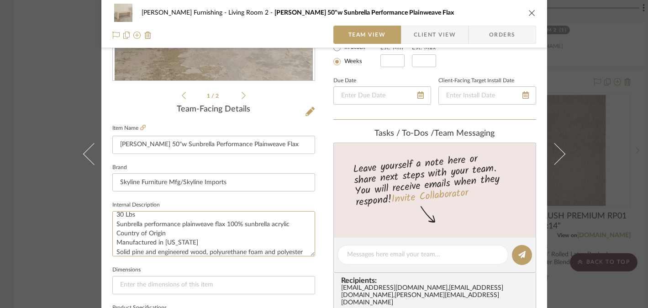
click at [107, 223] on div "[PERSON_NAME] Furnishing Living Room 2 Norm Bench 50"w Sunbrella Performance Pl…" at bounding box center [324, 247] width 446 height 843
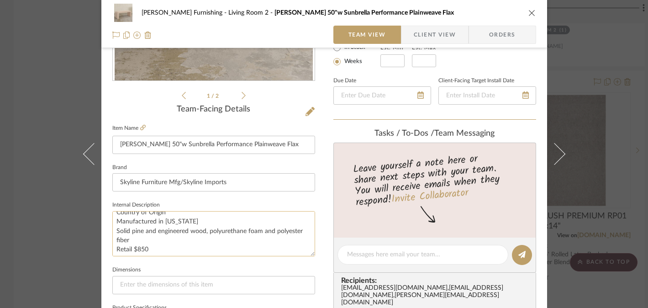
scroll to position [37, 0]
click at [56, 248] on div "[PERSON_NAME] Furnishing Living Room 2 Norm Bench 50"w Sunbrella Performance Pl…" at bounding box center [324, 154] width 648 height 308
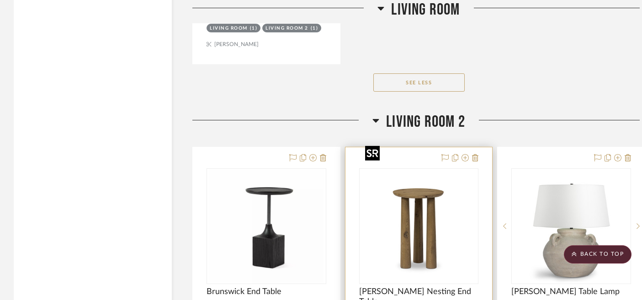
scroll to position [3527, 0]
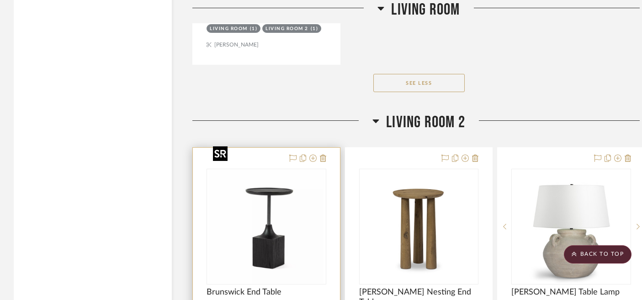
click at [281, 209] on img "0" at bounding box center [266, 227] width 114 height 114
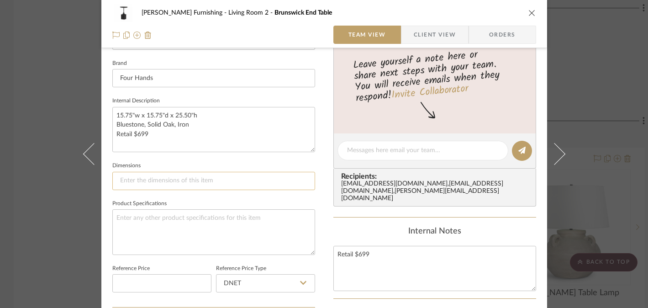
scroll to position [269, 0]
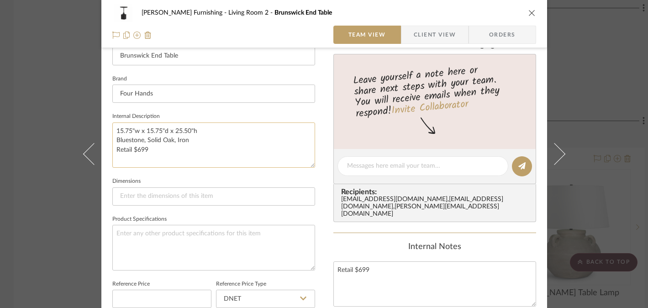
click at [186, 130] on textarea "15.75"w x 15.75"d x 25.50"h Bluestone, Solid Oak, Iron Retail $699" at bounding box center [213, 144] width 203 height 45
click at [176, 141] on textarea "15.75"w x 15.75"d x 25.50"h Bluestone, Solid Oak, Iron Retail $699" at bounding box center [213, 144] width 203 height 45
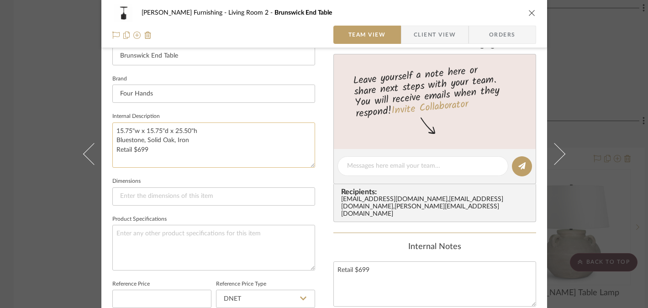
click at [176, 141] on textarea "15.75"w x 15.75"d x 25.50"h Bluestone, Solid Oak, Iron Retail $699" at bounding box center [213, 144] width 203 height 45
drag, startPoint x: 35, startPoint y: 203, endPoint x: 40, endPoint y: 203, distance: 5.0
click at [36, 203] on div "[PERSON_NAME] Furnishing Living Room 2 Brunswick End Table Team View Client Vie…" at bounding box center [324, 154] width 648 height 308
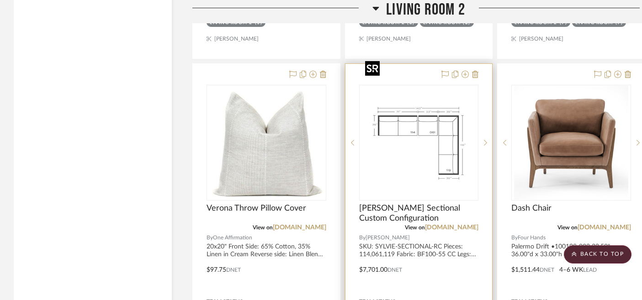
scroll to position [4851, 0]
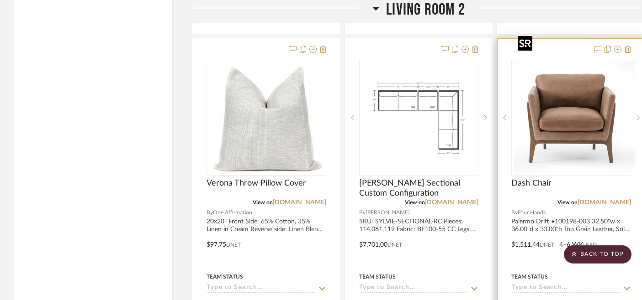
click at [595, 86] on img "0" at bounding box center [578, 118] width 114 height 114
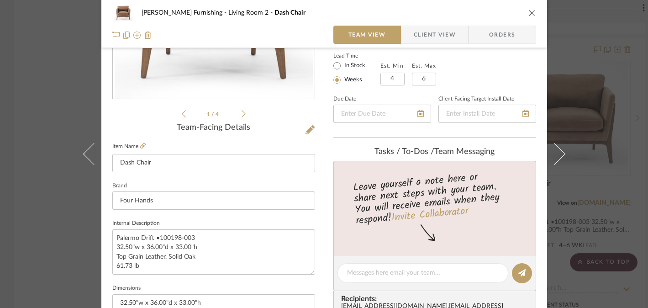
scroll to position [174, 0]
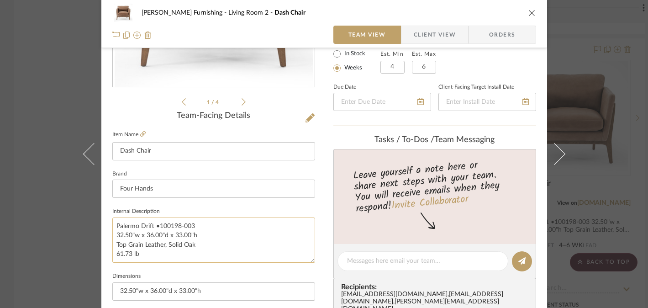
click at [167, 235] on textarea "Palermo Drift •100198-003 32.50"w x 36.00"d x 33.00"h Top Grain Leather, Solid …" at bounding box center [213, 239] width 203 height 45
click at [167, 236] on textarea "Palermo Drift •100198-003 32.50"w x 36.00"d x 33.00"h Top Grain Leather, Solid …" at bounding box center [213, 239] width 203 height 45
click at [182, 242] on textarea "Palermo Drift •100198-003 32.50"w x 36.00"d x 33.00"h Top Grain Leather, Solid …" at bounding box center [213, 239] width 203 height 45
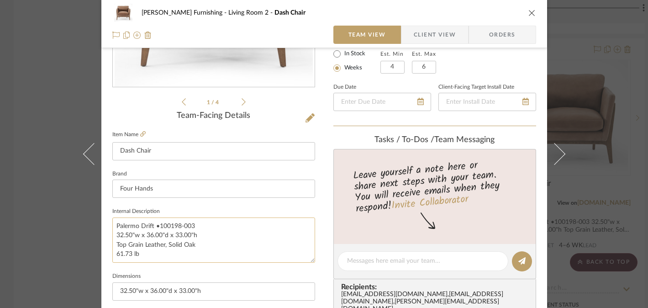
click at [182, 242] on textarea "Palermo Drift •100198-003 32.50"w x 36.00"d x 33.00"h Top Grain Leather, Solid …" at bounding box center [213, 239] width 203 height 45
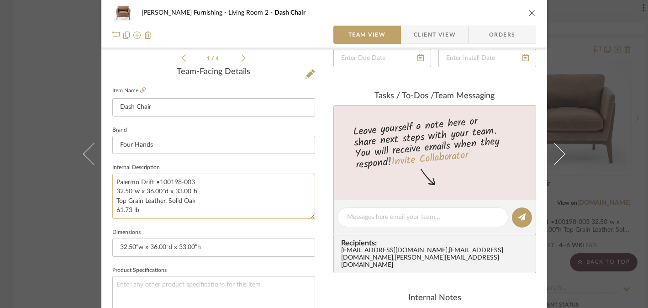
scroll to position [240, 0]
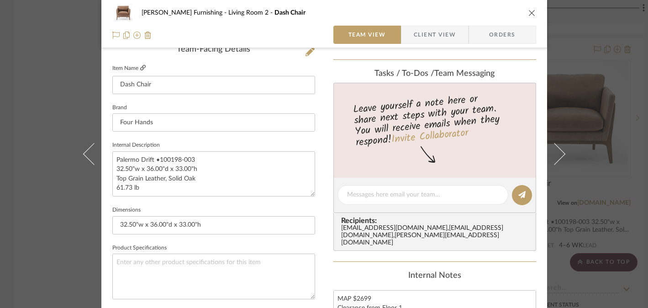
click at [140, 68] on icon at bounding box center [142, 67] width 5 height 5
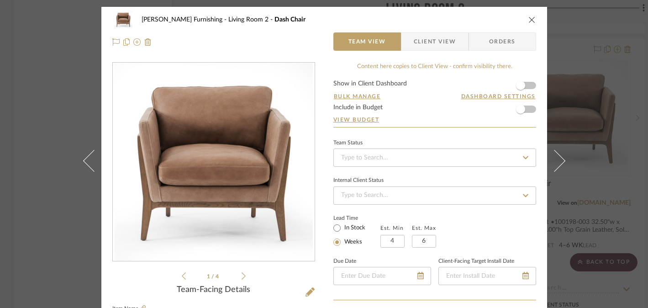
click at [574, 84] on div "[PERSON_NAME] Furnishing Living Room 2 Dash Chair Team View Client View Orders …" at bounding box center [324, 154] width 648 height 308
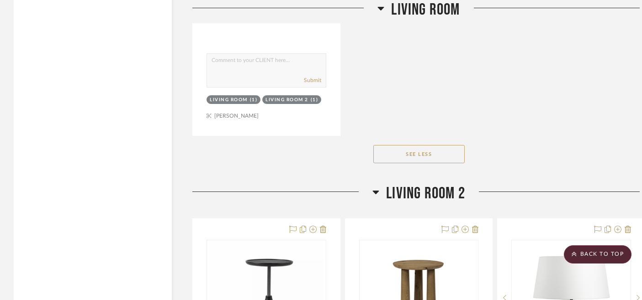
scroll to position [3455, 0]
click at [412, 242] on img "0" at bounding box center [418, 299] width 114 height 114
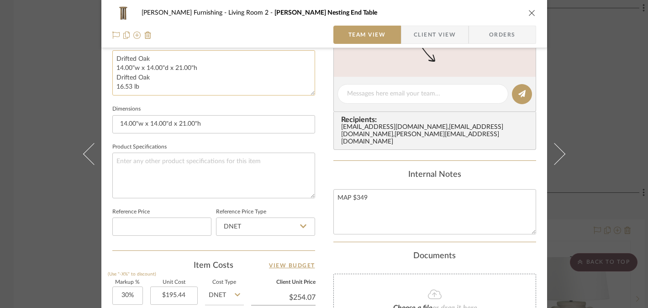
scroll to position [368, 0]
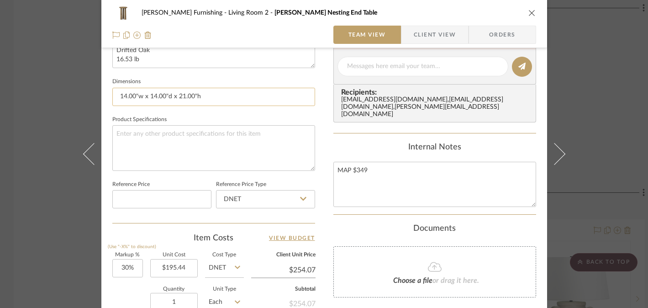
click at [144, 95] on input "14.00"w x 14.00"d x 21.00"h" at bounding box center [213, 97] width 203 height 18
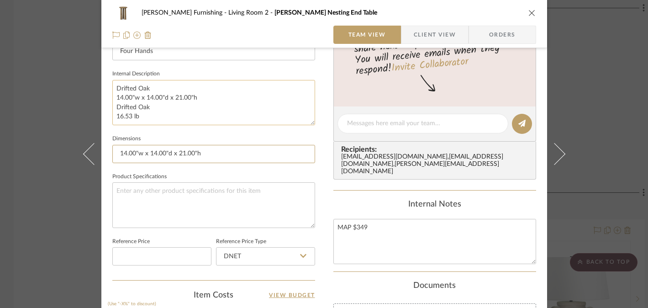
scroll to position [232, 0]
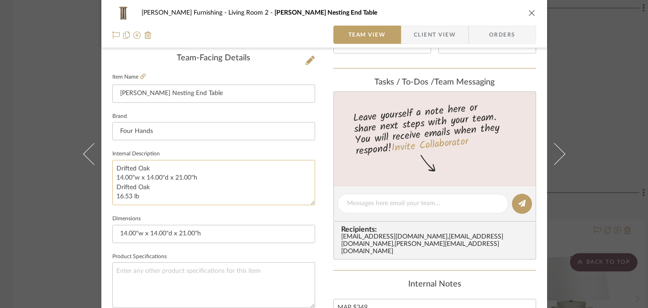
drag, startPoint x: 140, startPoint y: 197, endPoint x: 111, endPoint y: 170, distance: 39.7
click at [112, 170] on textarea "Drifted Oak 14.00"w x 14.00"d x 21.00"h Drifted Oak 16.53 lb" at bounding box center [213, 182] width 203 height 45
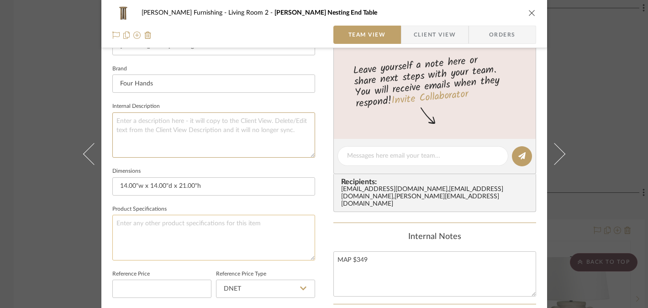
scroll to position [279, 0]
click at [141, 240] on textarea at bounding box center [213, 236] width 203 height 45
paste textarea "Drifted Oak 14.00"w x 14.00"d x 21.00"h Drifted Oak 16.53 lb"
type textarea "Drifted Oak 14.00"w x 14.00"d x 21.00"h Drifted Oak 16.53 lb"
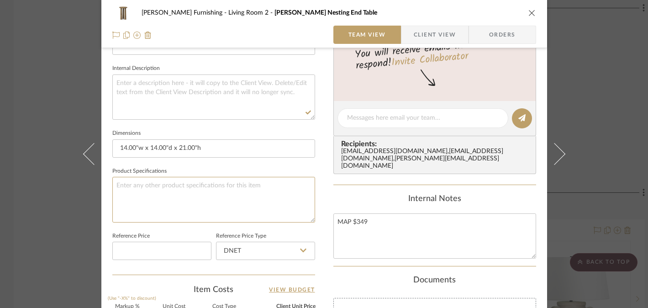
scroll to position [317, 0]
paste textarea "Drifted Oak 14.00"w x 14.00"d x 21.00"h Drifted Oak 16.53 lb"
click at [181, 201] on textarea "Drifted Oak 14.00"w x 14.00"d x 21.00"h Drifted Oak 16.53 lb" at bounding box center [213, 198] width 203 height 45
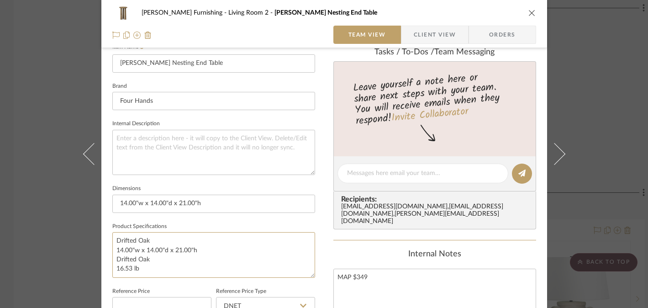
scroll to position [242, 0]
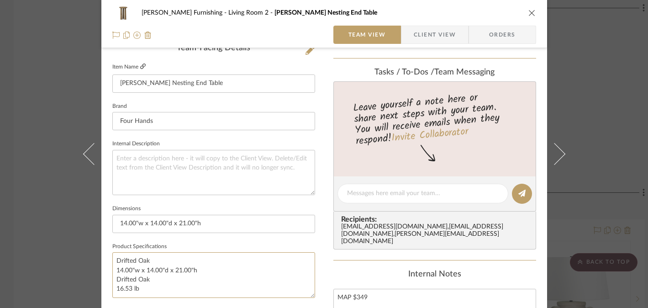
type textarea "Drifted Oak 14.00"w x 14.00"d x 21.00"h Drifted Oak 16.53 lb"
click at [141, 66] on icon at bounding box center [142, 65] width 5 height 5
click at [134, 273] on textarea "Drifted Oak 14.00"w x 14.00"d x 21.00"h Drifted Oak 16.53 lb" at bounding box center [213, 274] width 203 height 45
click at [119, 278] on textarea "Drifted Oak 14.00"w x 14.00"d x 21.00"h Drifted Oak 16.53 lb" at bounding box center [213, 274] width 203 height 45
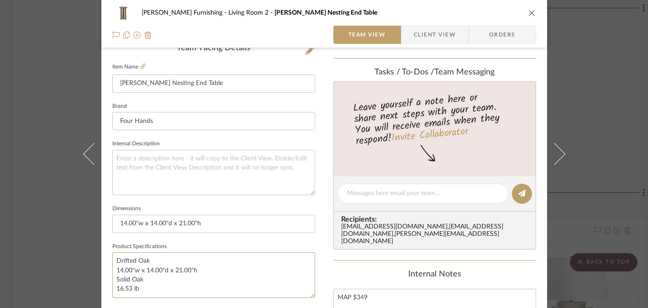
type textarea "Drifted Oak 14.00"w x 14.00"d x 21.00"h Solid Oak 16.53 lb"
click at [223, 242] on fieldset "Product Specifications Drifted Oak 14.00"w x 14.00"d x 21.00"h Solid Oak 16.53 …" at bounding box center [213, 269] width 203 height 58
click at [35, 216] on div "[PERSON_NAME] Furnishing Living Room 2 [PERSON_NAME] Nesting End Table Team Vie…" at bounding box center [324, 154] width 648 height 308
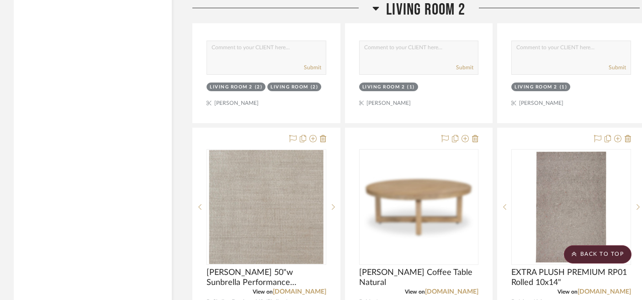
scroll to position [5204, 0]
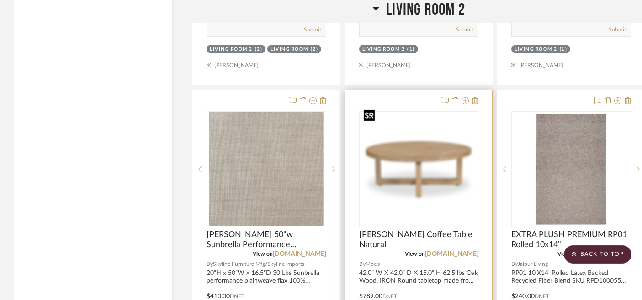
click at [388, 155] on img "0" at bounding box center [419, 169] width 118 height 69
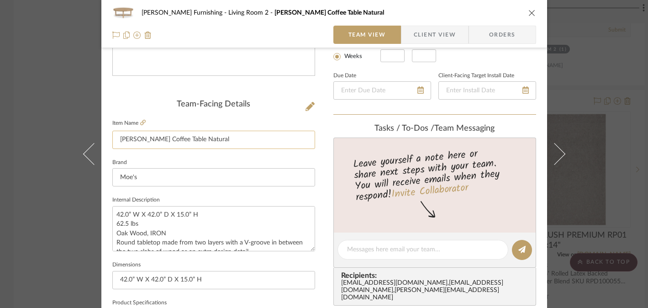
scroll to position [226, 0]
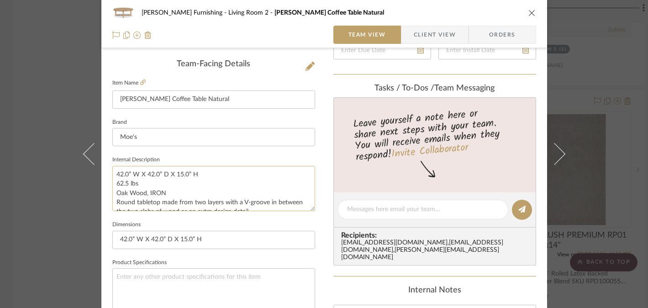
click at [169, 178] on textarea "42.0” W X 42.0” D X 15.0” H 62.5 lbs Oak Wood, IRON Round tabletop made from tw…" at bounding box center [213, 188] width 203 height 45
click at [138, 193] on textarea "42.0” W X 42.0” D X 15.0” H 62.5 lbs Oak Wood, IRON Round tabletop made from tw…" at bounding box center [213, 188] width 203 height 45
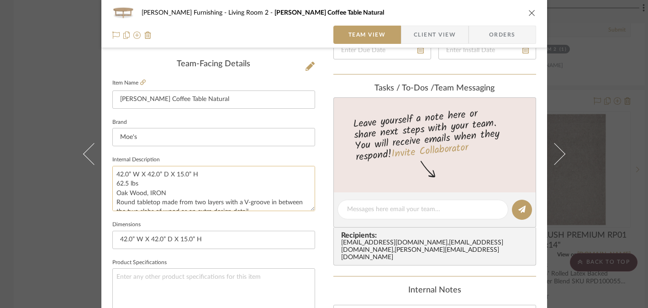
click at [138, 193] on textarea "42.0” W X 42.0” D X 15.0” H 62.5 lbs Oak Wood, IRON Round tabletop made from tw…" at bounding box center [213, 188] width 203 height 45
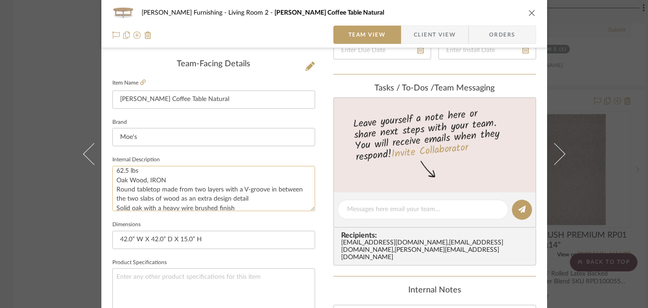
scroll to position [27, 0]
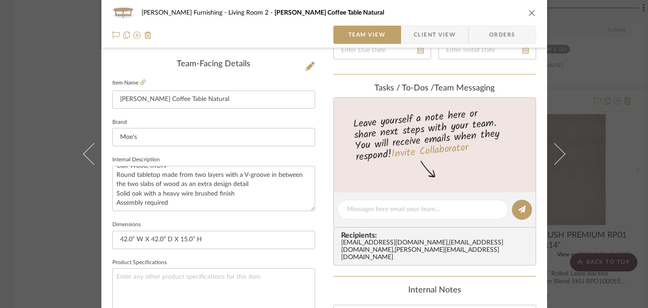
click at [56, 220] on div "[PERSON_NAME] Furnishing Living Room 2 [PERSON_NAME] Coffee Table Natural Team …" at bounding box center [324, 154] width 648 height 308
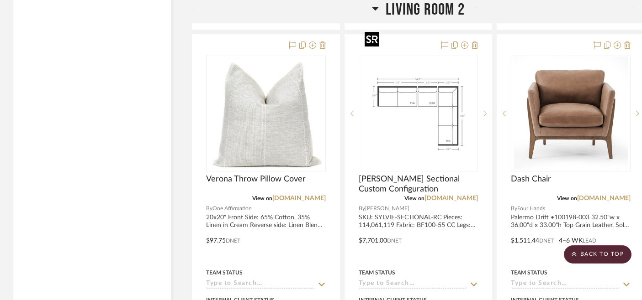
scroll to position [4854, 0]
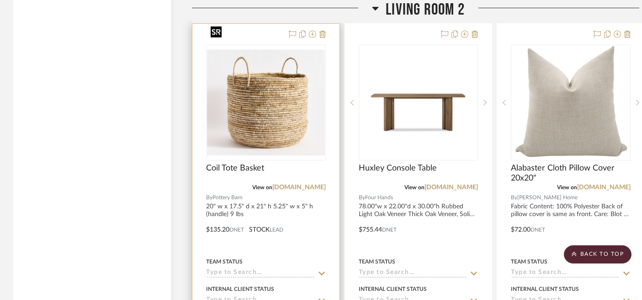
click at [0, 0] on img at bounding box center [0, 0] width 0 height 0
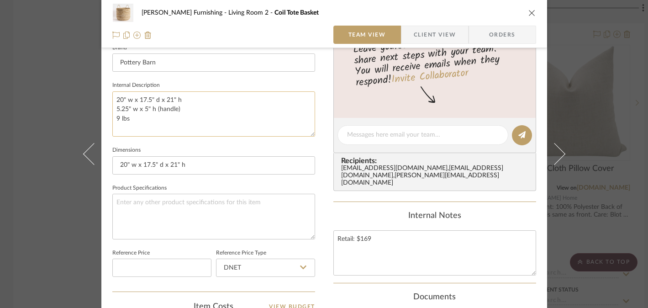
scroll to position [295, 0]
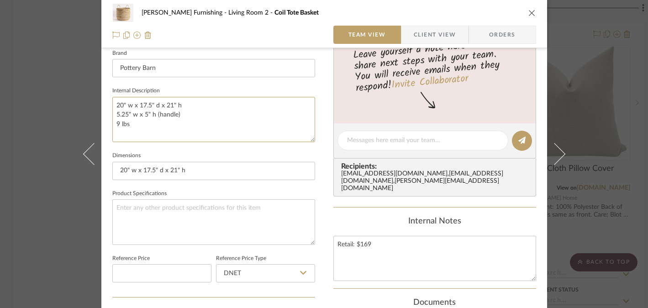
drag, startPoint x: 126, startPoint y: 125, endPoint x: 104, endPoint y: 97, distance: 35.7
click at [104, 97] on div "[PERSON_NAME] Furnishing Living Room 2 Coil Tote Basket Team View Client View O…" at bounding box center [324, 133] width 446 height 843
click at [174, 228] on textarea at bounding box center [213, 221] width 203 height 45
paste textarea "20" w x 17.5" d x 21" h 5.25" w x 5" h (handle) 9 lbs"
click at [141, 202] on textarea "20" w x 17.5" d x 21" h 5.25" w x 5" h (handle) 9 lbs" at bounding box center [213, 221] width 203 height 45
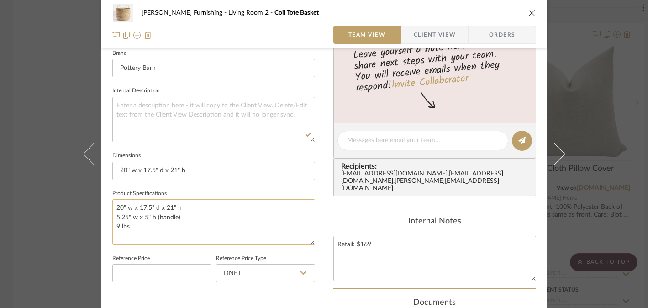
click at [141, 202] on textarea "20" w x 17.5" d x 21" h 5.25" w x 5" h (handle) 9 lbs" at bounding box center [213, 221] width 203 height 45
type textarea "20" w x 17.5" d x 21" h 5.25" w x 5" h (handle) 9 lbs"
click at [220, 188] on fieldset "Product Specifications 20" w x 17.5" d x 21" h 5.25" w x 5" h (handle) 9 lbs" at bounding box center [213, 216] width 203 height 58
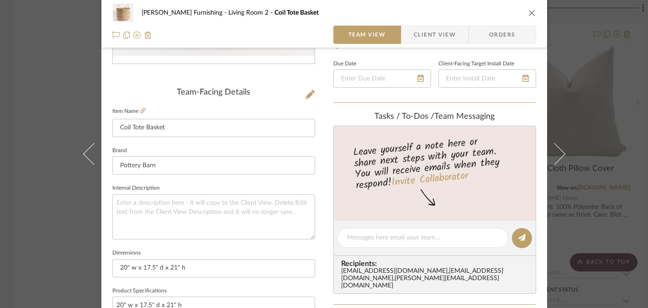
scroll to position [170, 0]
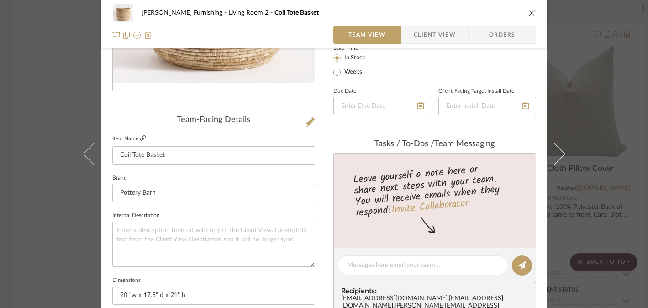
click at [140, 135] on icon at bounding box center [142, 137] width 5 height 5
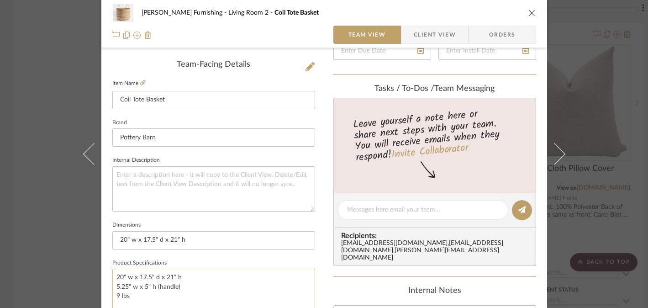
scroll to position [297, 0]
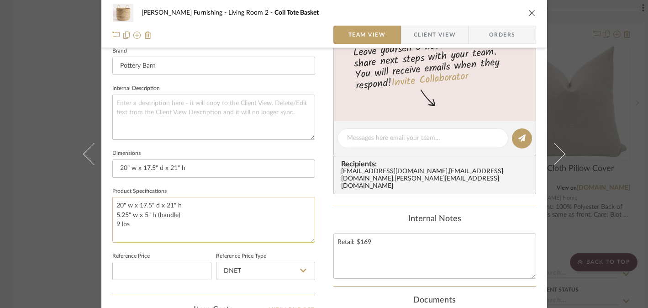
click at [138, 208] on textarea "20" w x 17.5" d x 21" h 5.25" w x 5" h (handle) 9 lbs" at bounding box center [213, 219] width 203 height 45
click at [134, 222] on textarea "20" w x 17.5" d x 21" h 5.25" w x 5" h (handle) 9 lbs" at bounding box center [213, 219] width 203 height 45
click at [185, 206] on textarea "20" w x 17.5" d x 21" h 5.25" w x 5" h (handle) 9 lbs" at bounding box center [213, 219] width 203 height 45
paste textarea "Handwoven of natural Abaca"
type textarea "20" w x 17.5" d x 21" h Handwoven of natural Abaca 5.25" w x 5" h (handle) 9 lbs"
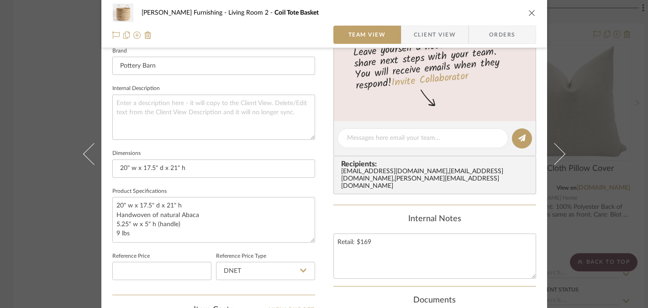
click at [243, 185] on fieldset "Product Specifications 20" w x 17.5" d x 21" h Handwoven of natural Abaca 5.25"…" at bounding box center [213, 214] width 203 height 58
click at [213, 214] on textarea "20" w x 17.5" d x 21" h Handwoven of natural Abaca 5.25" w x 5" h (handle) 9 lbs" at bounding box center [213, 219] width 203 height 45
type textarea "20" w x 17.5" d x 21" h Handwoven of natural Abaca, nautral 5.25" w x 5" h (han…"
click at [248, 181] on sr-form-field "Dimensions 20" w x 17.5" d x 21" h" at bounding box center [213, 166] width 203 height 38
drag, startPoint x: 14, startPoint y: 226, endPoint x: 222, endPoint y: 21, distance: 291.9
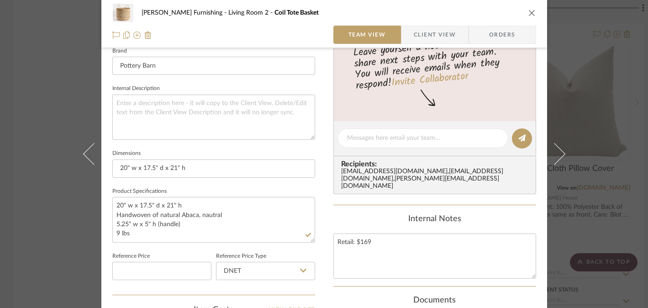
click at [16, 226] on div "[PERSON_NAME] Furnishing Living Room 2 Coil Tote Basket Team View Client View O…" at bounding box center [324, 154] width 648 height 308
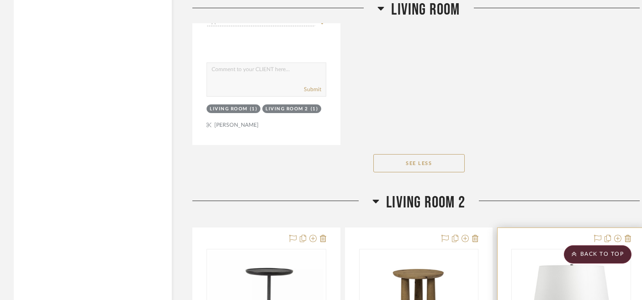
scroll to position [3547, 0]
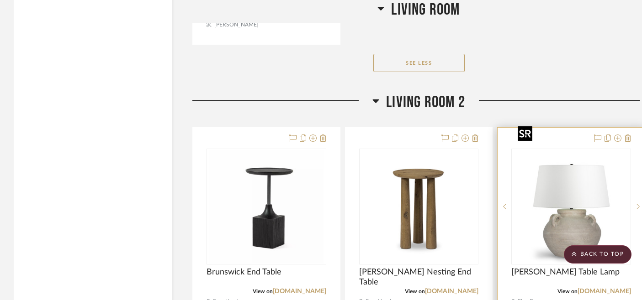
click at [565, 198] on img "0" at bounding box center [571, 207] width 114 height 114
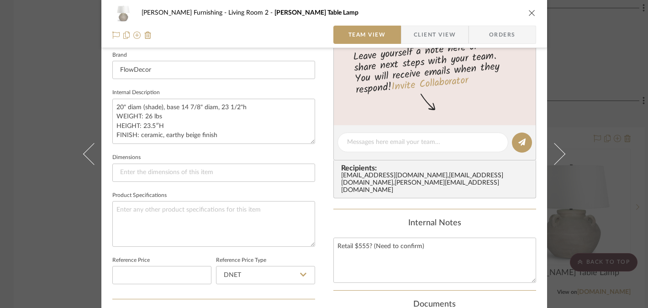
scroll to position [258, 0]
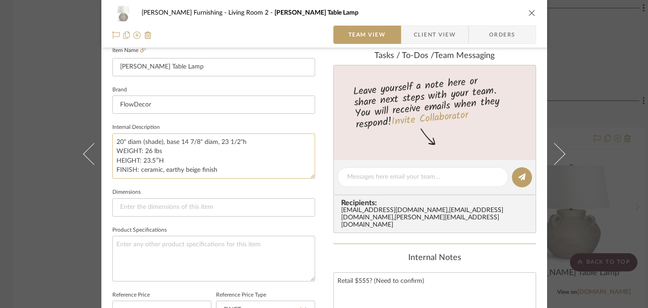
click at [185, 142] on textarea "20" diam (shade), base 14 7/8" diam, 23 1/2"h WEIGHT: 26 lbs HEIGHT: 23.5″H FIN…" at bounding box center [213, 155] width 203 height 45
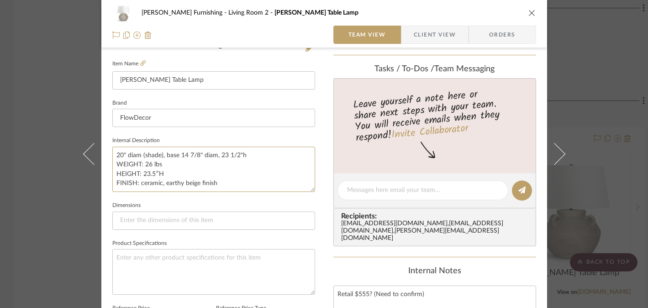
scroll to position [271, 0]
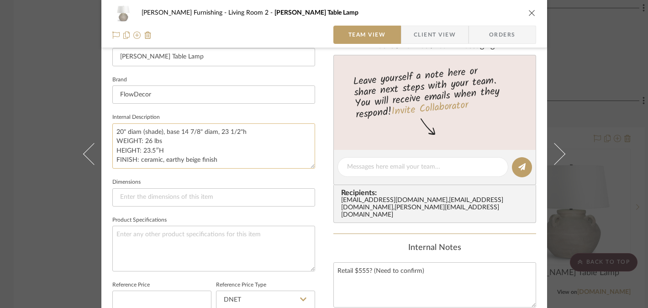
click at [165, 158] on textarea "20" diam (shade), base 14 7/8" diam, 23 1/2"h WEIGHT: 26 lbs HEIGHT: 23.5″H FIN…" at bounding box center [213, 145] width 203 height 45
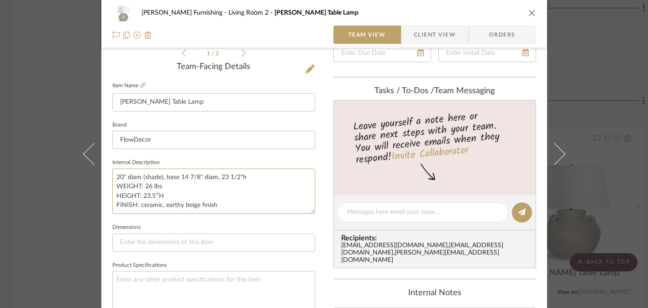
scroll to position [219, 0]
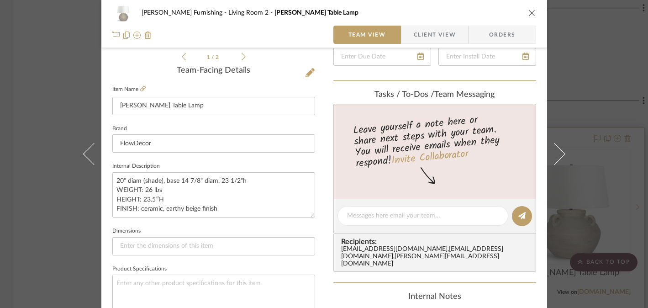
drag, startPoint x: 619, startPoint y: 195, endPoint x: 612, endPoint y: 195, distance: 7.4
click at [619, 195] on div "[PERSON_NAME] Furnishing Living Room 2 [PERSON_NAME] Table Lamp Team View Clien…" at bounding box center [324, 154] width 648 height 308
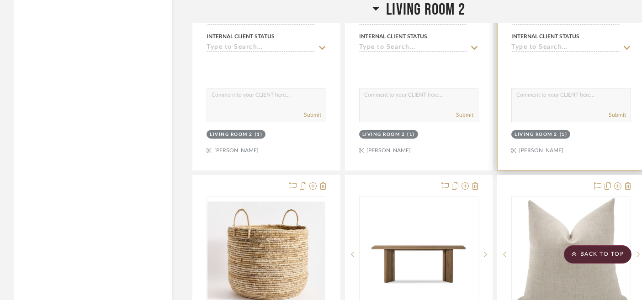
scroll to position [3945, 0]
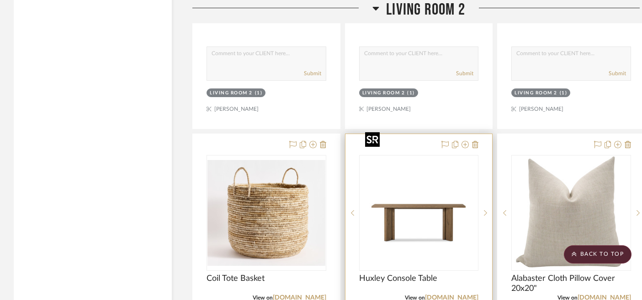
click at [379, 156] on img "0" at bounding box center [418, 213] width 114 height 114
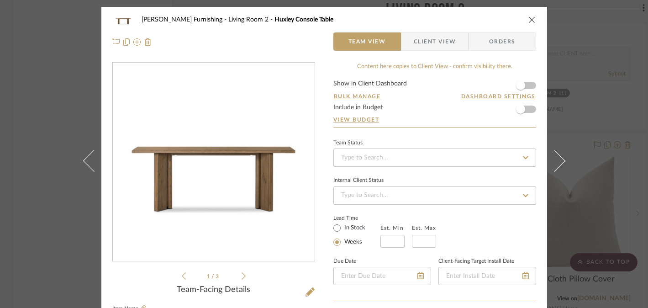
scroll to position [275, 0]
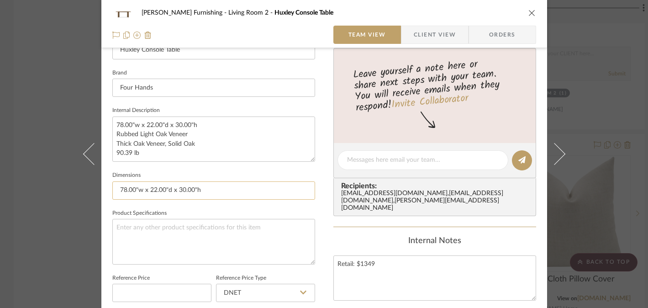
click at [180, 189] on input "78.00"w x 22.00"d x 30.00"h" at bounding box center [213, 190] width 203 height 18
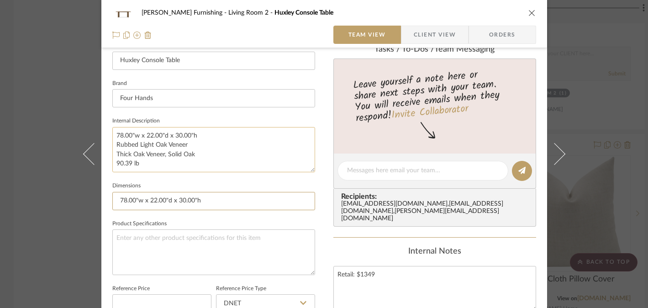
scroll to position [263, 0]
click at [149, 152] on textarea "78.00"w x 22.00"d x 30.00"h Rubbed Light Oak Veneer Thick Oak Veneer, Solid Oak…" at bounding box center [213, 150] width 203 height 45
click at [39, 240] on div "[PERSON_NAME] Furnishing Living Room 2 Huxley Console Table Team View Client Vi…" at bounding box center [324, 154] width 648 height 308
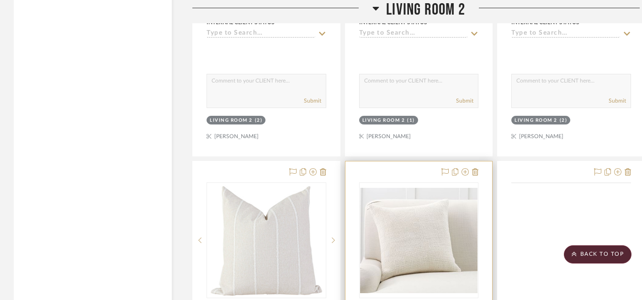
scroll to position [4327, 0]
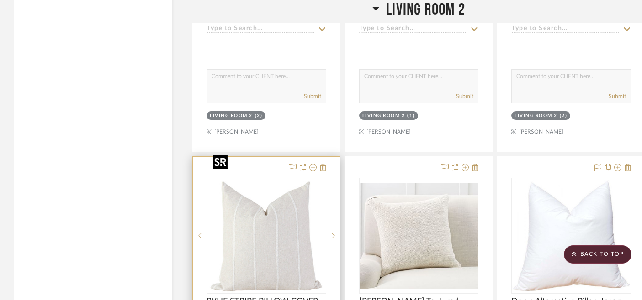
click at [0, 0] on img at bounding box center [0, 0] width 0 height 0
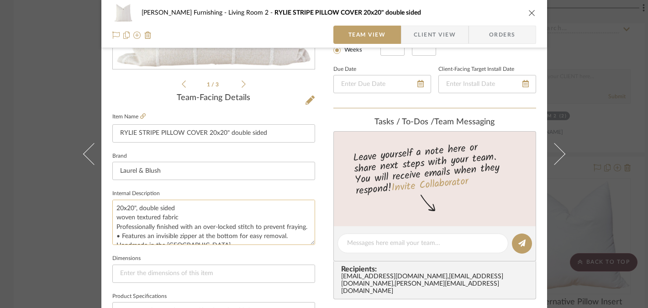
scroll to position [18, 0]
click at [140, 117] on icon at bounding box center [142, 115] width 5 height 5
click at [605, 114] on div "[PERSON_NAME] Furnishing Living Room 2 RYLIE STRIPE PILLOW COVER 20x20" double …" at bounding box center [324, 154] width 648 height 308
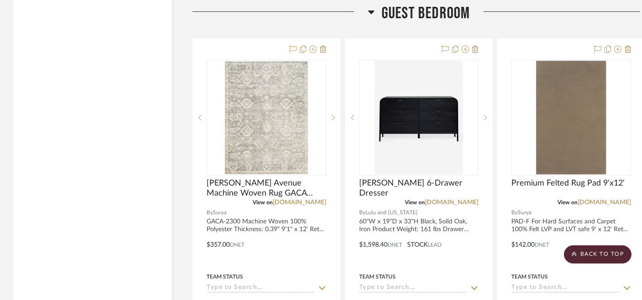
scroll to position [9158, 0]
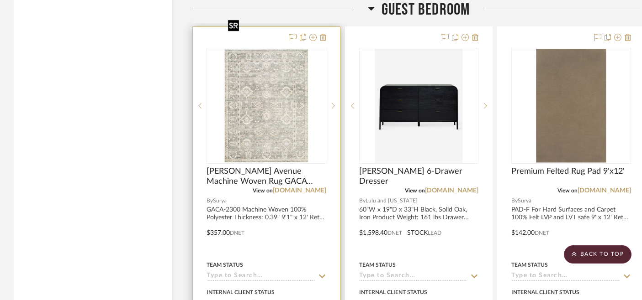
click at [0, 0] on img at bounding box center [0, 0] width 0 height 0
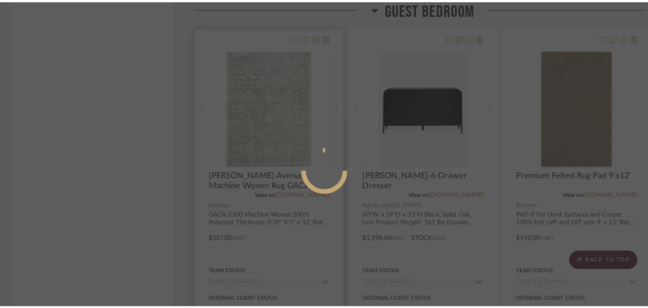
scroll to position [0, 0]
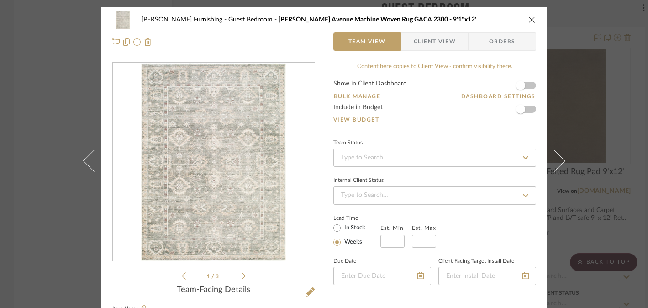
click at [269, 137] on div at bounding box center [214, 162] width 202 height 199
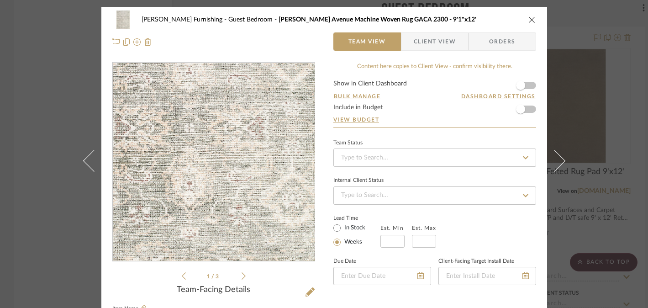
click at [219, 173] on img "0" at bounding box center [214, 162] width 146 height 198
